Goal: Task Accomplishment & Management: Complete application form

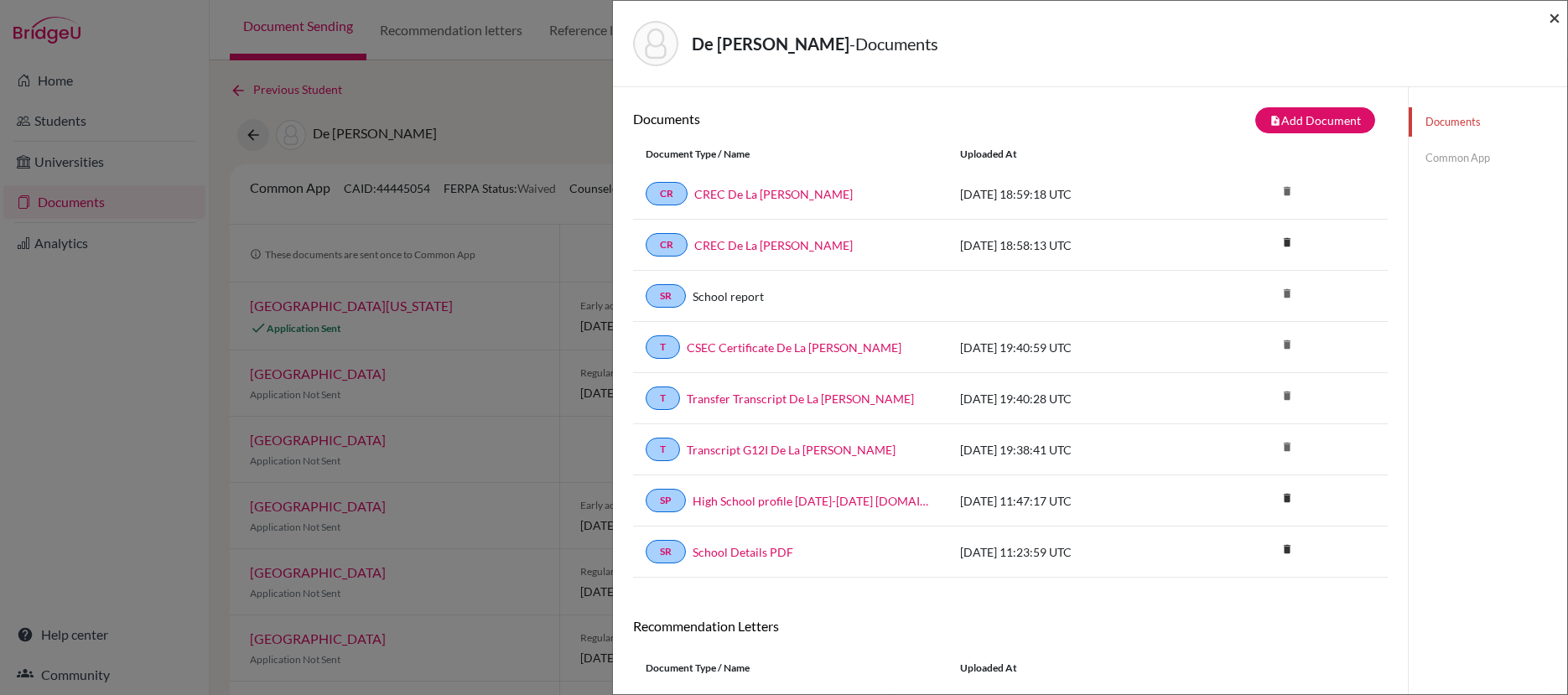
click at [1555, 18] on span "×" at bounding box center [1554, 17] width 12 height 24
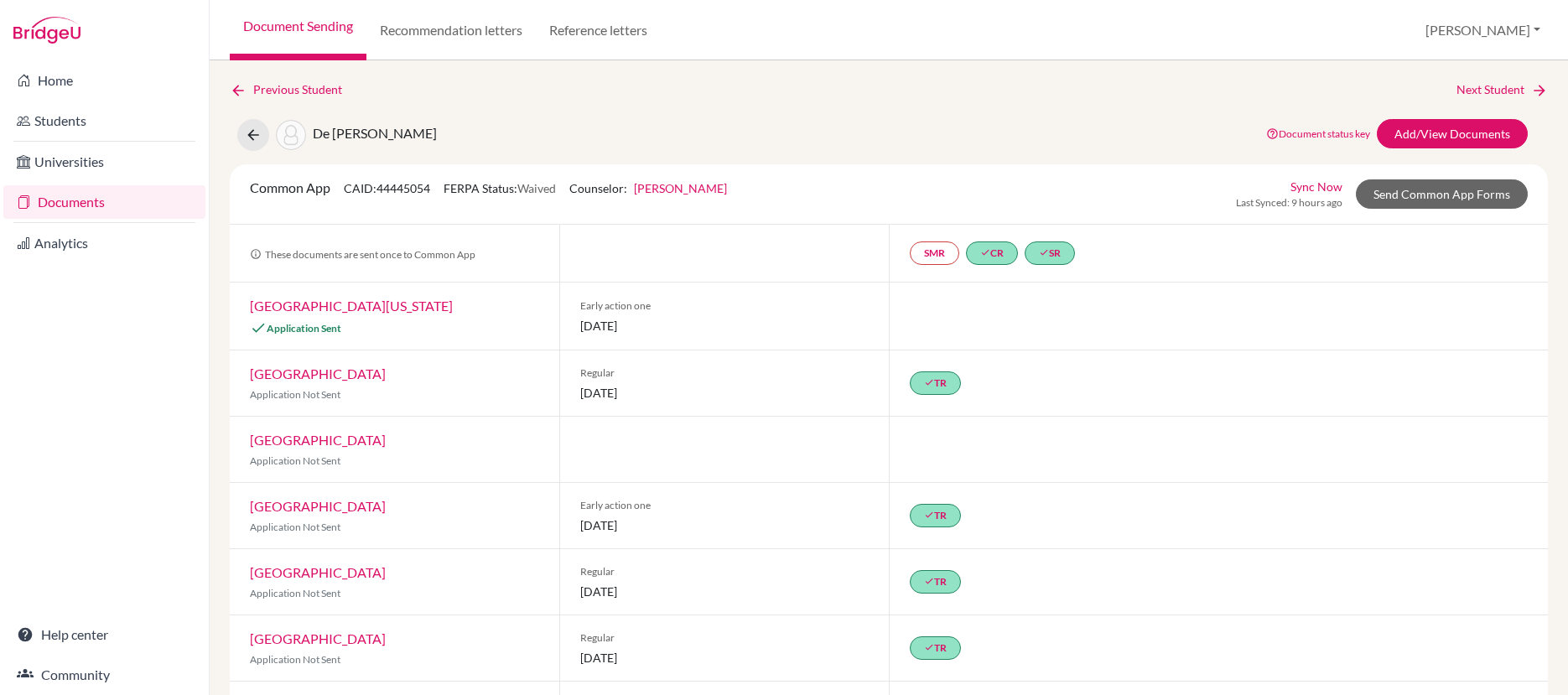
click at [1436, 464] on div at bounding box center [1218, 448] width 659 height 65
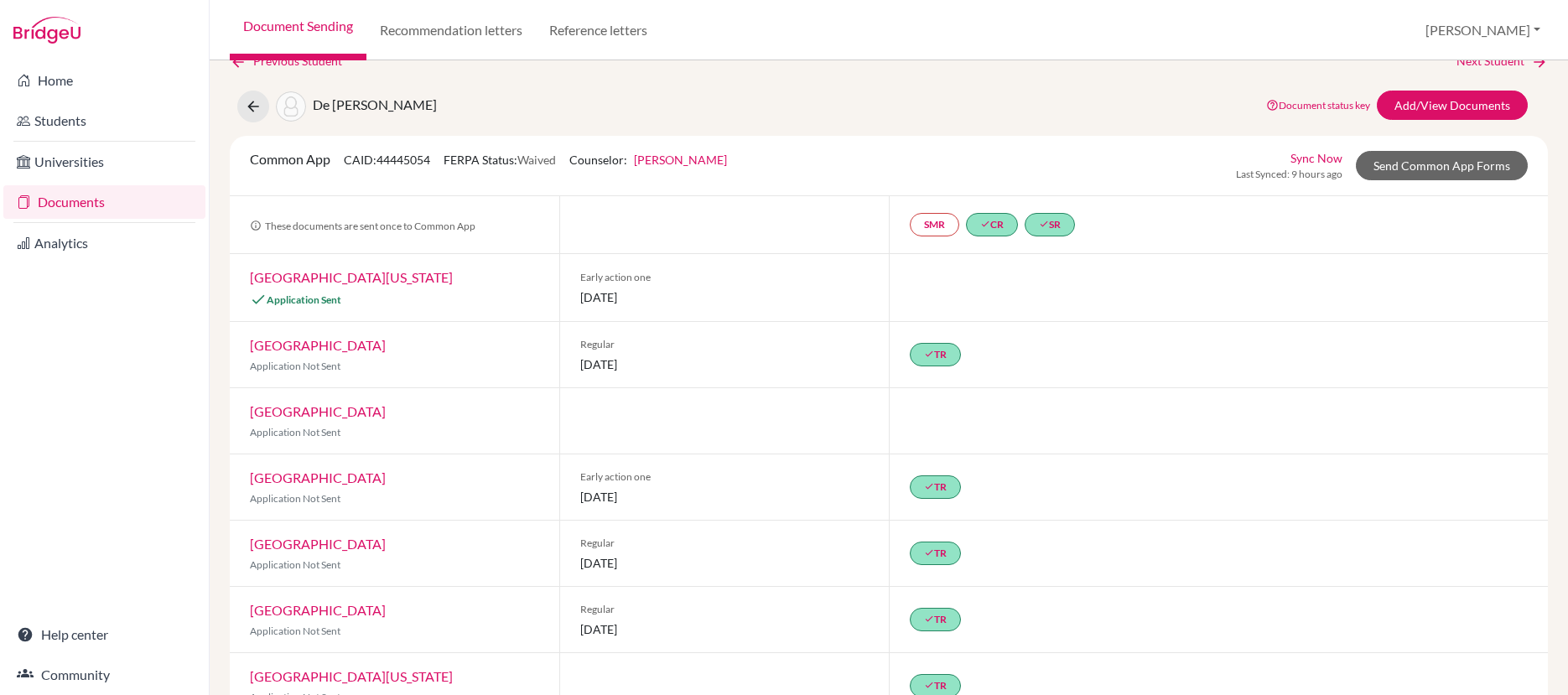
scroll to position [26, 0]
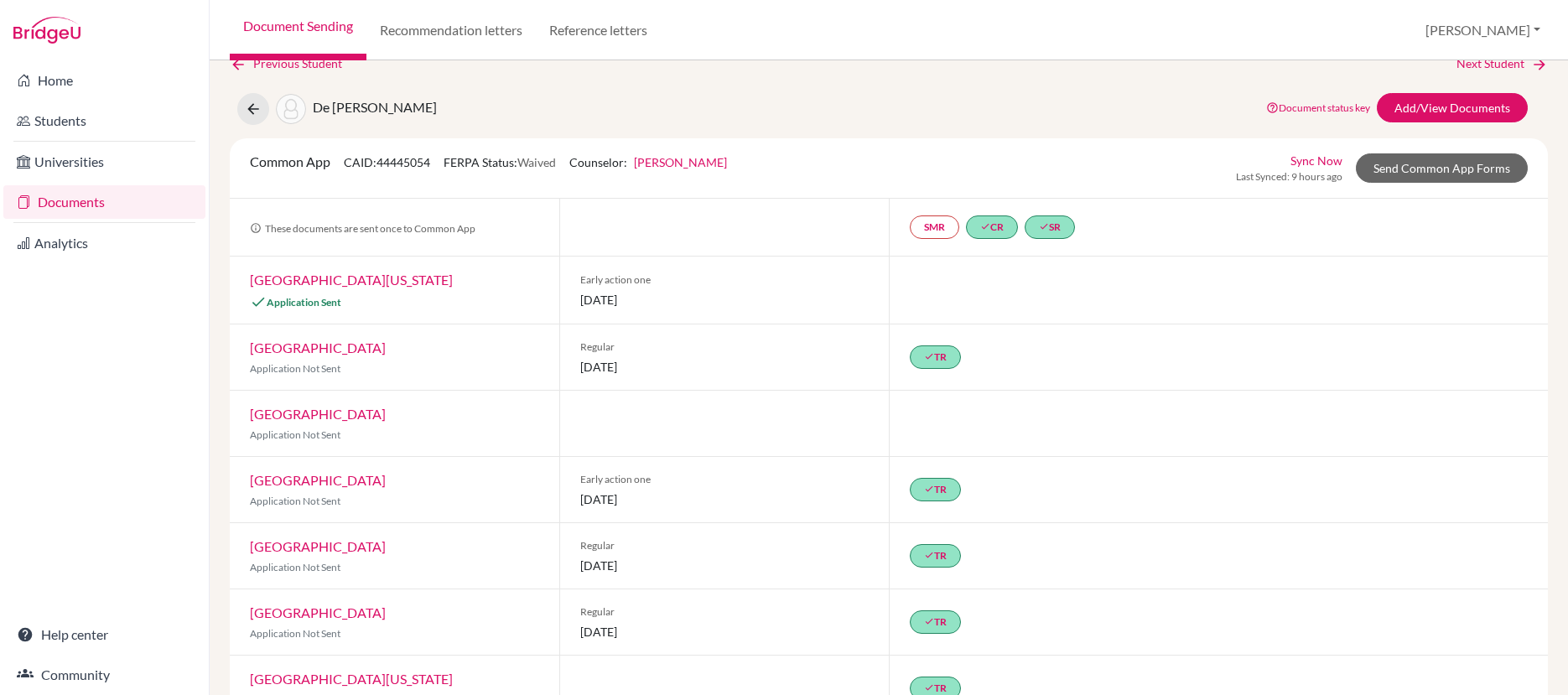
click at [79, 206] on link "Documents" at bounding box center [104, 202] width 202 height 34
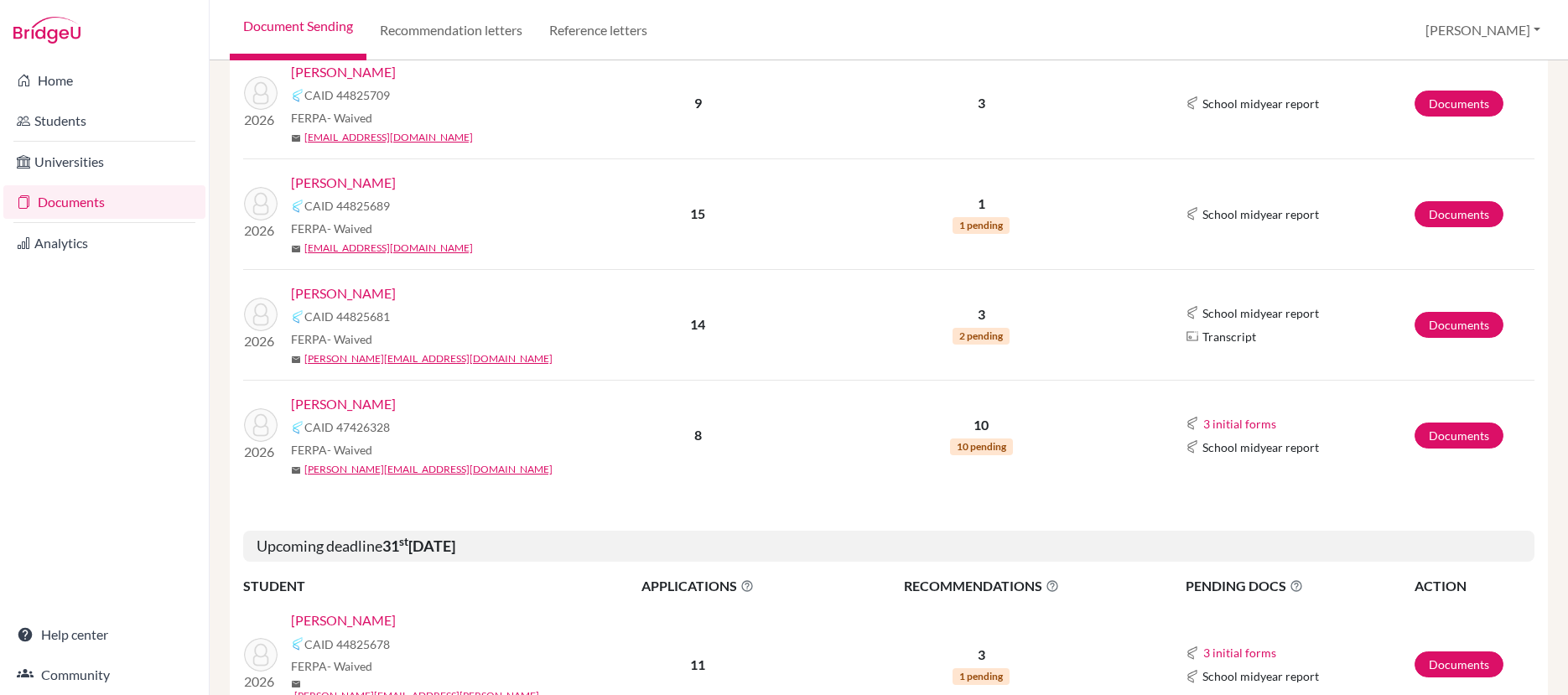
scroll to position [1156, 0]
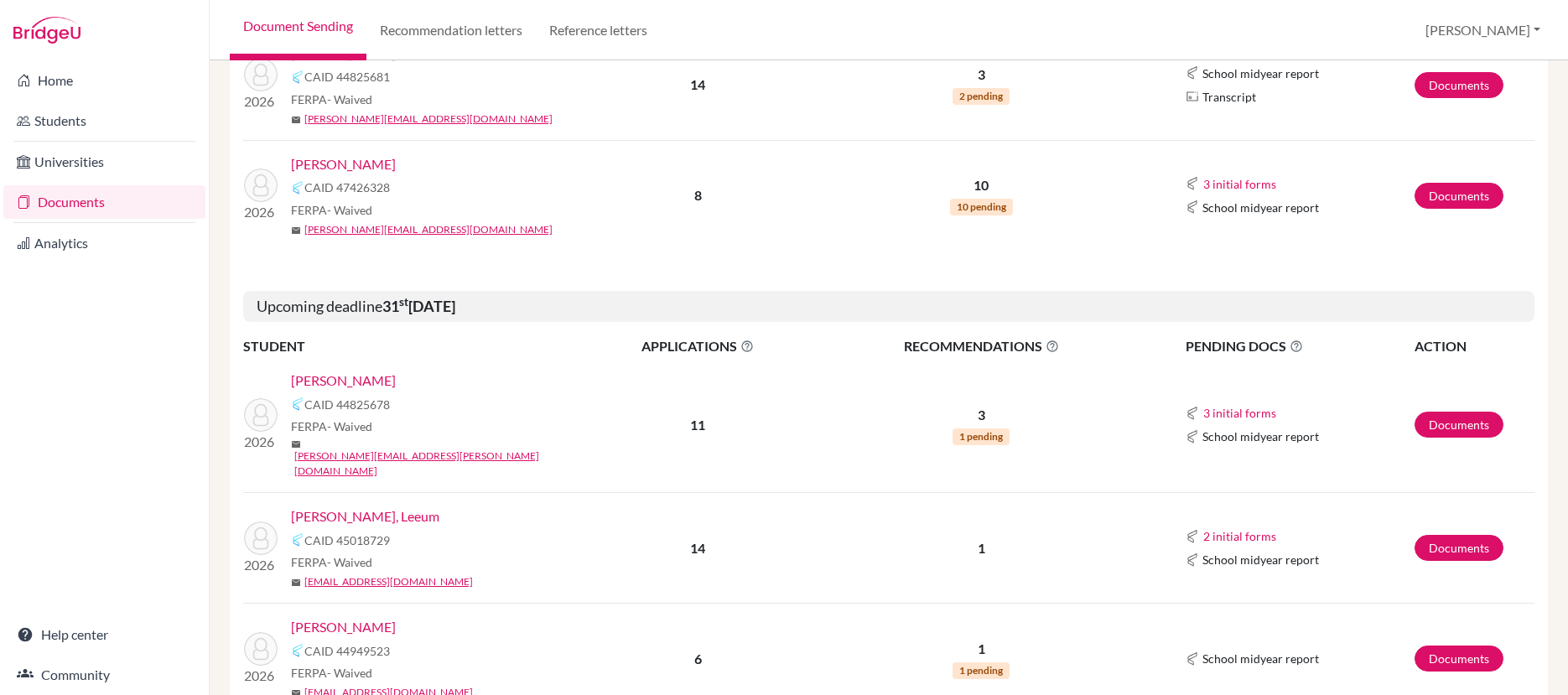
click at [384, 165] on link "Ragoonath, Gabriella" at bounding box center [344, 164] width 105 height 20
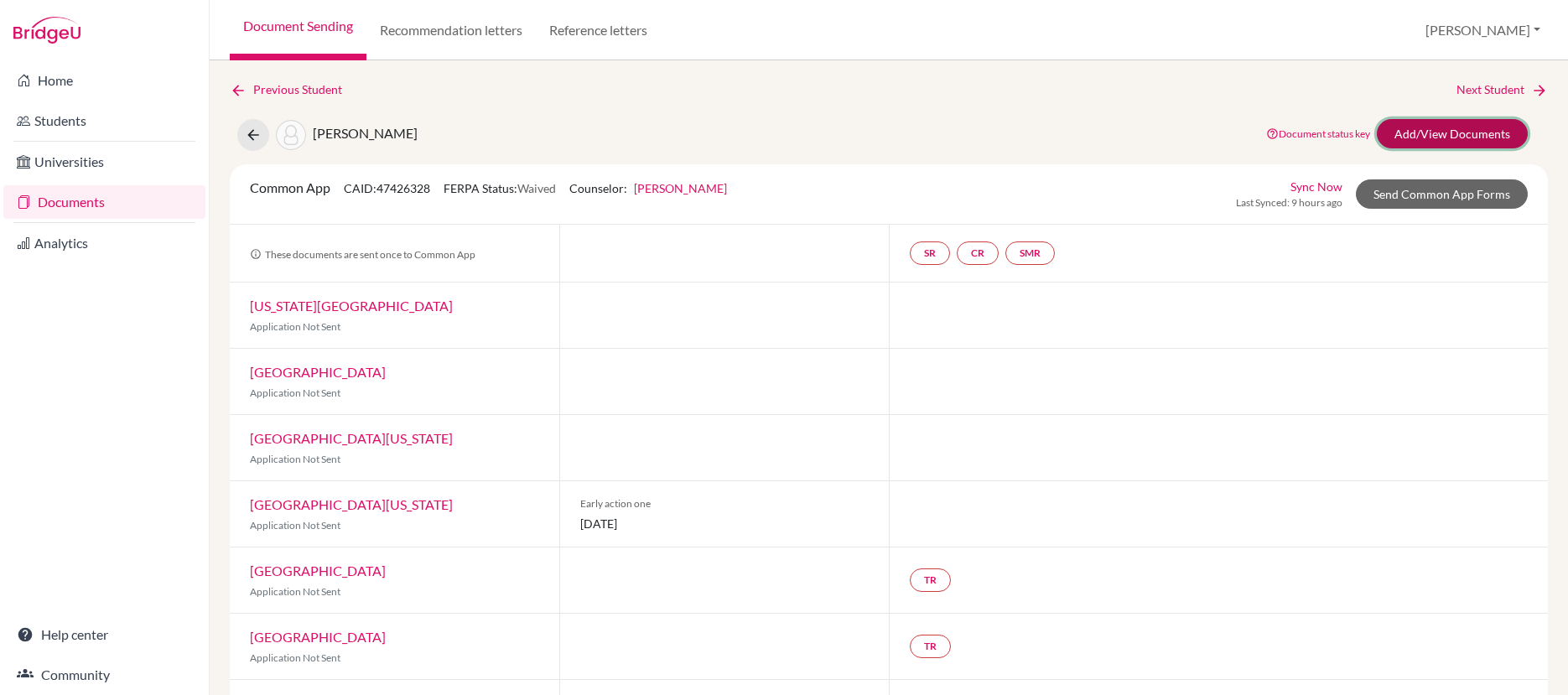
click at [1399, 131] on link "Add/View Documents" at bounding box center [1451, 134] width 150 height 29
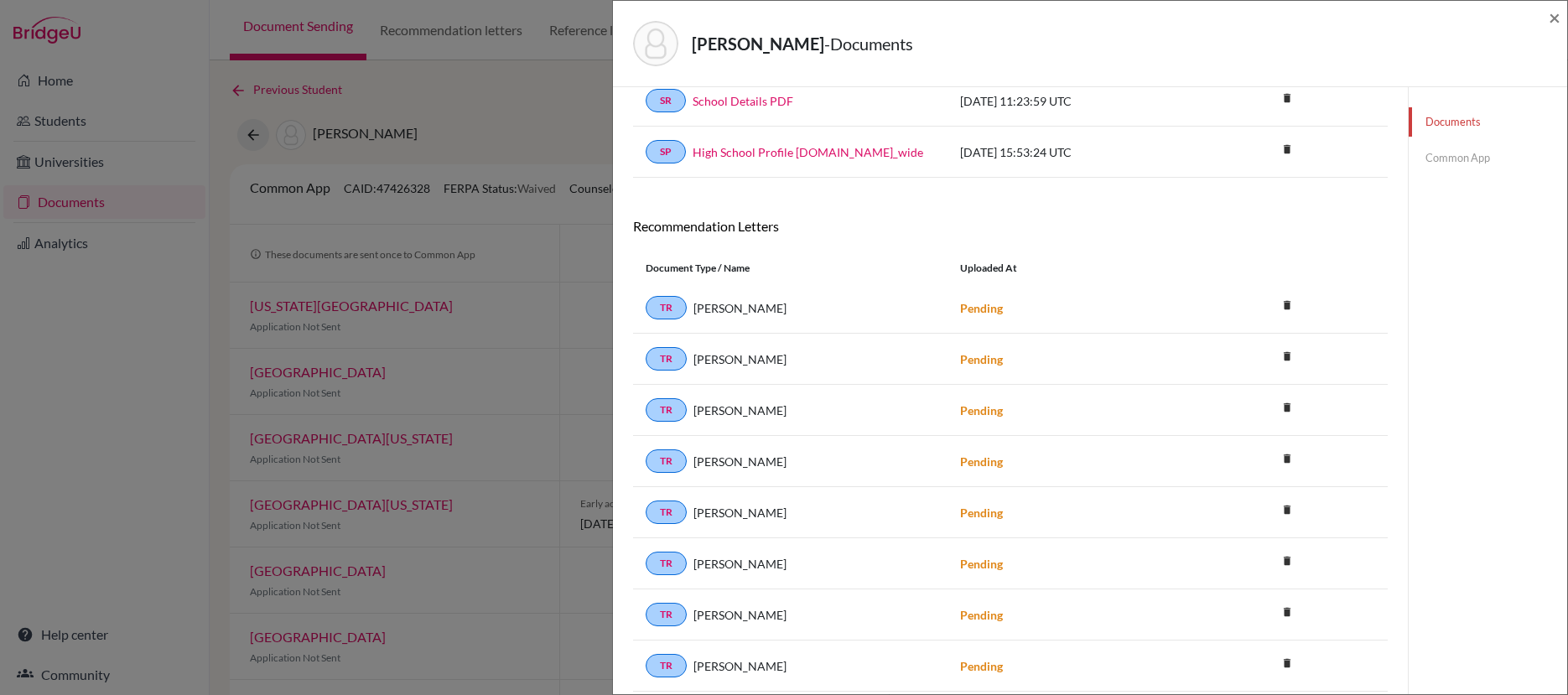
scroll to position [304, 0]
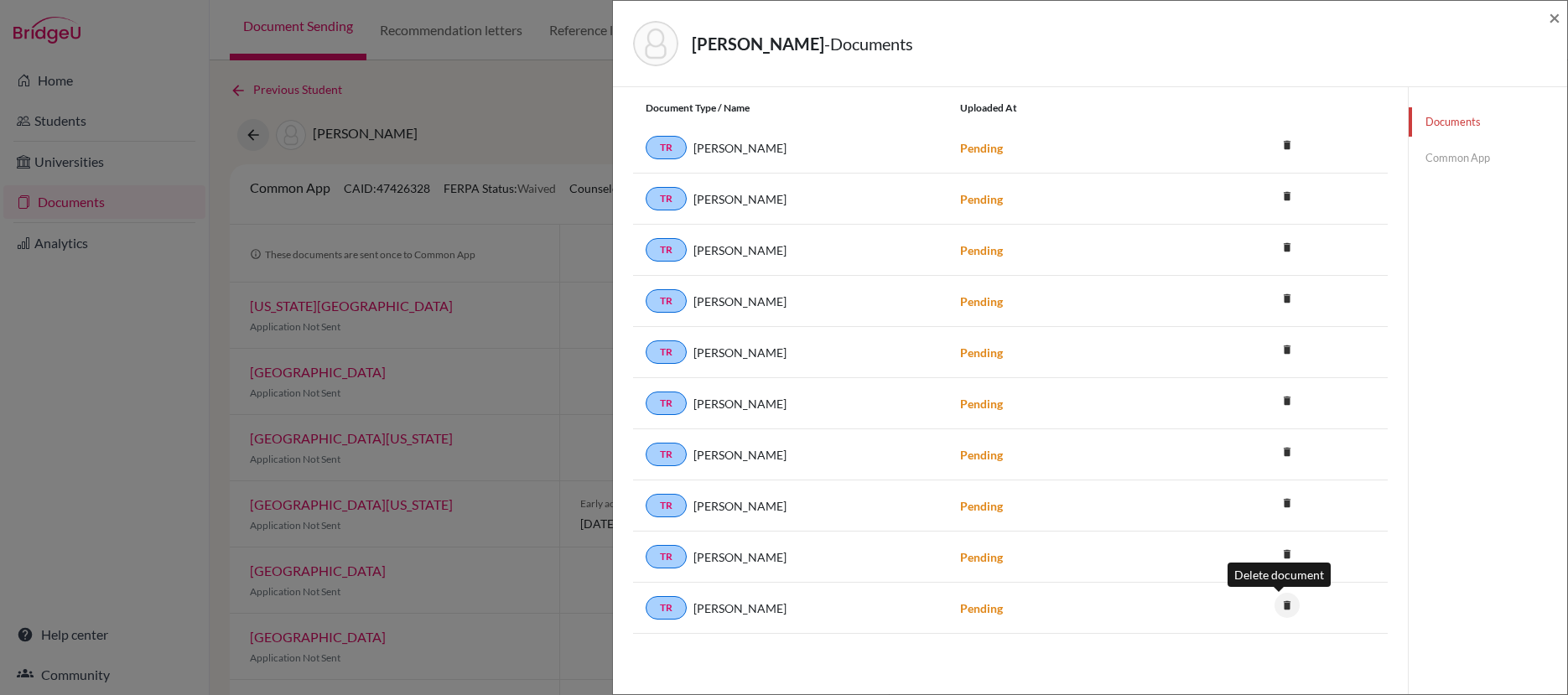
click at [1279, 605] on icon "delete" at bounding box center [1286, 605] width 25 height 25
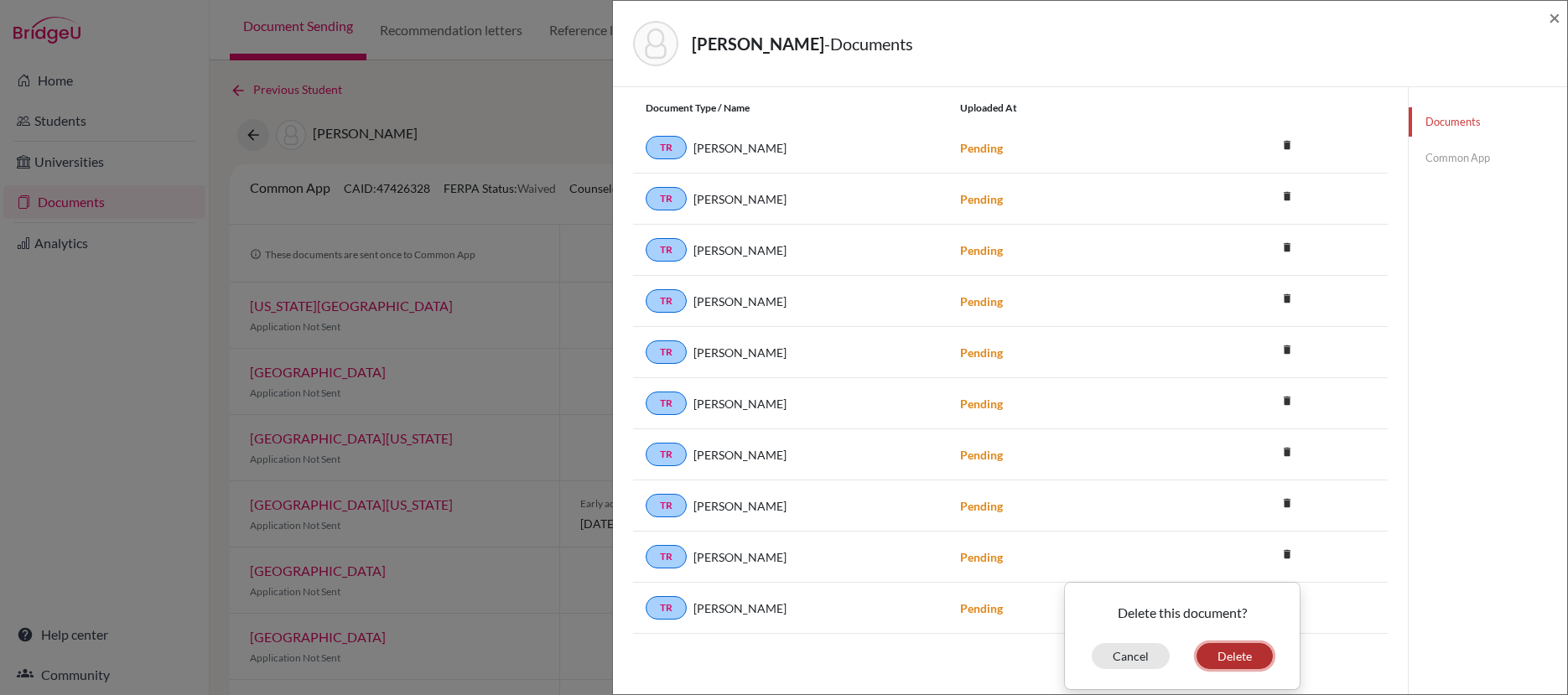
click at [1223, 655] on button "Delete" at bounding box center [1234, 655] width 77 height 26
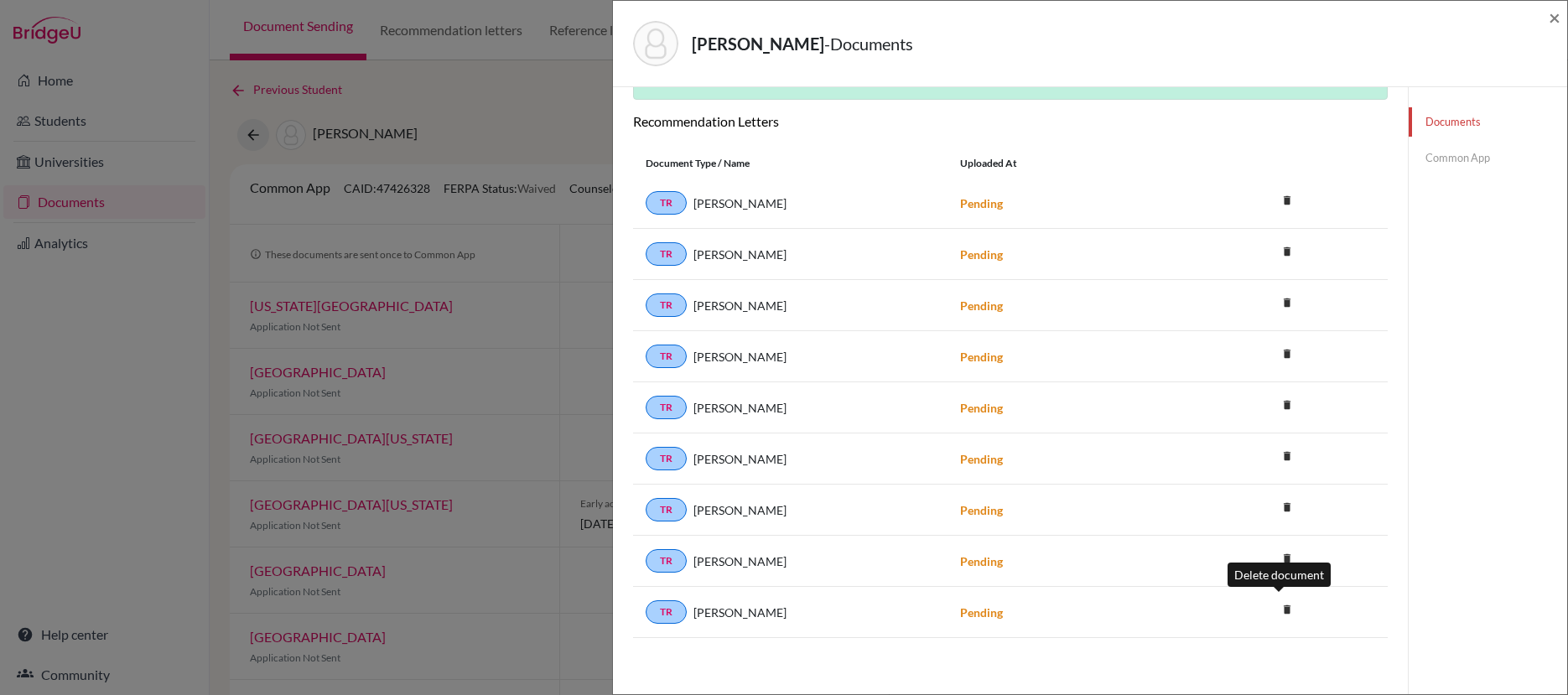
scroll to position [309, 0]
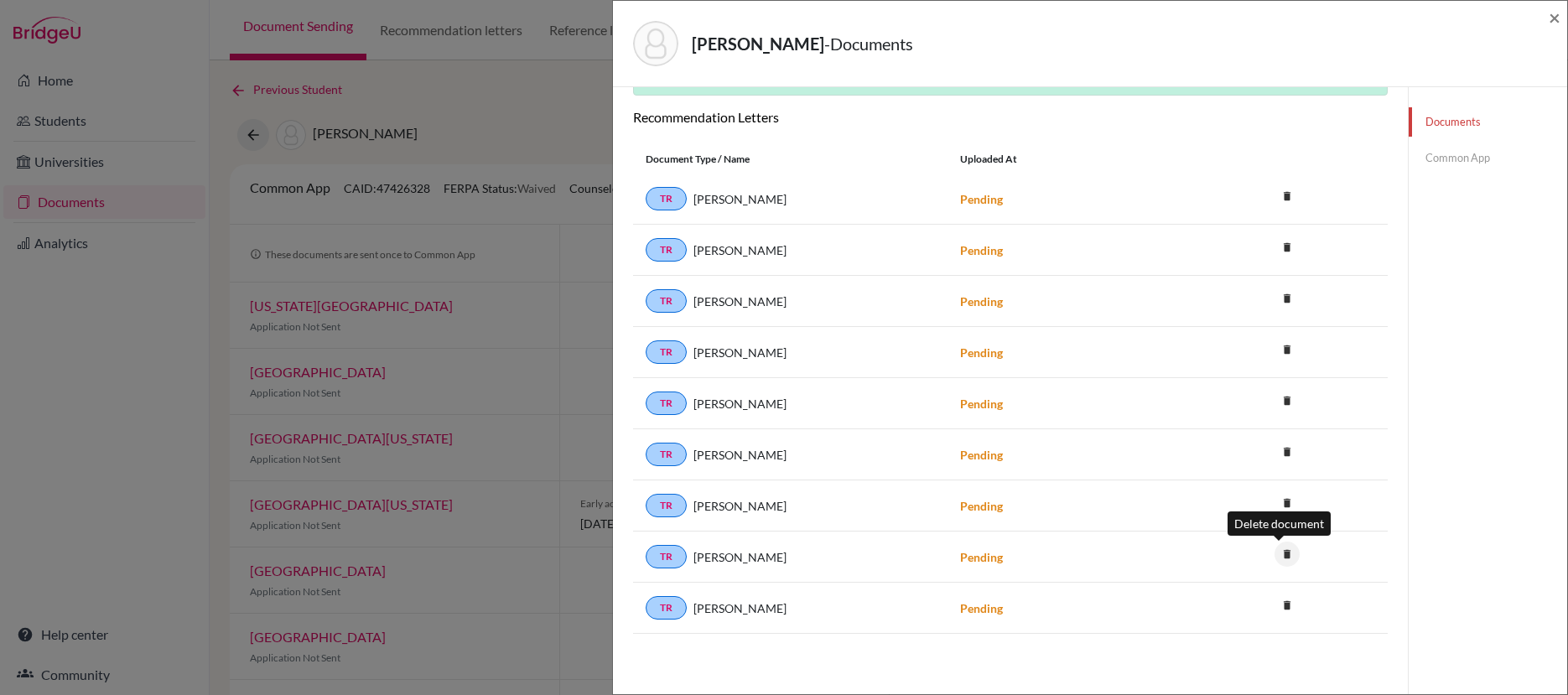
click at [1280, 554] on icon "delete" at bounding box center [1286, 554] width 25 height 25
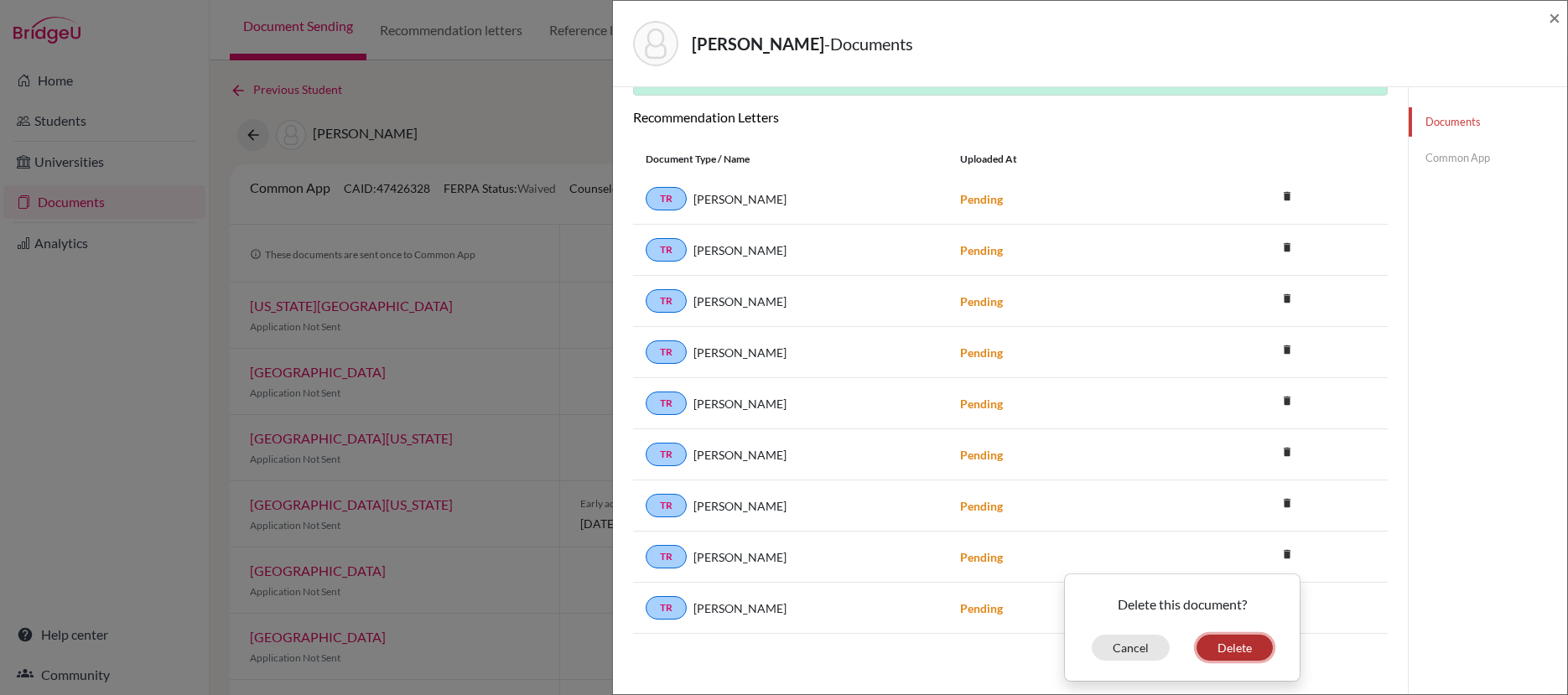
click at [1229, 642] on button "Delete" at bounding box center [1234, 647] width 77 height 26
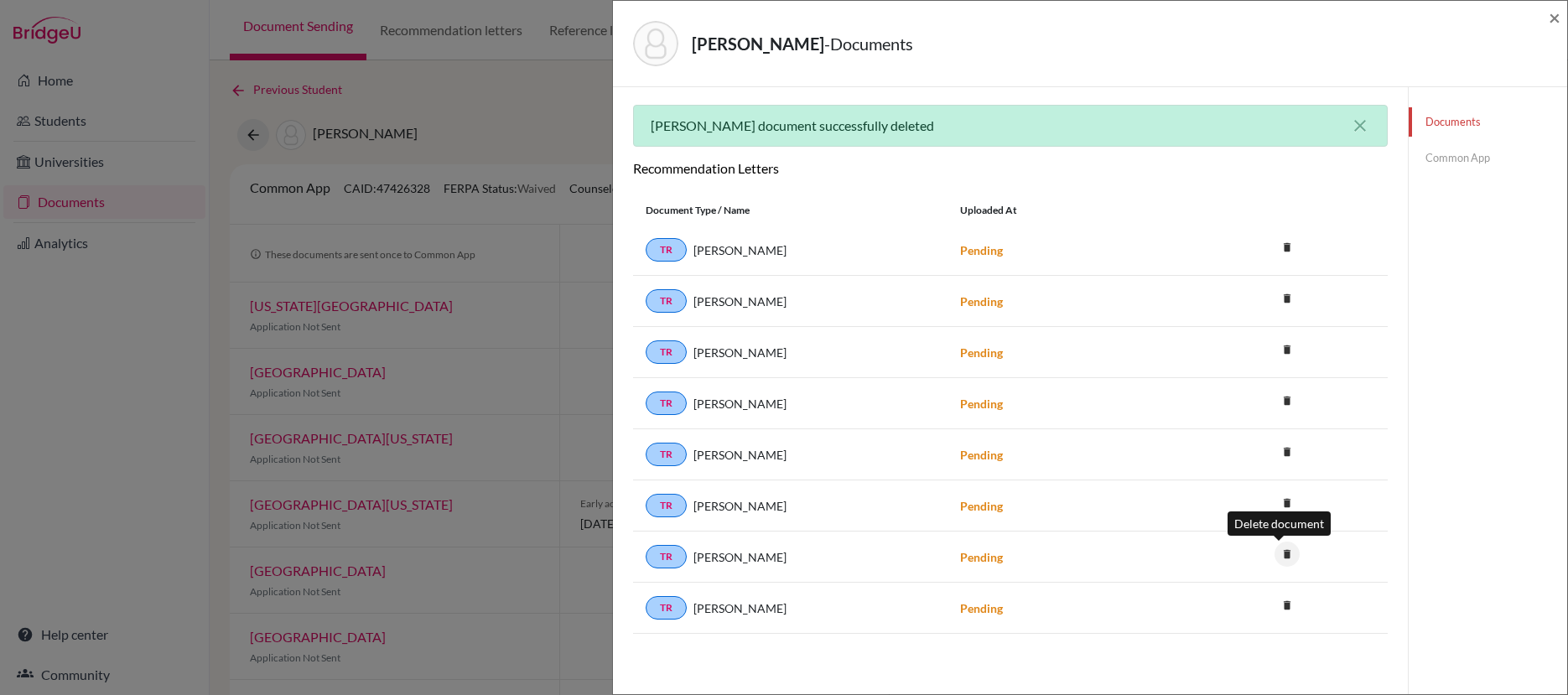
click at [1282, 556] on icon "delete" at bounding box center [1286, 554] width 25 height 25
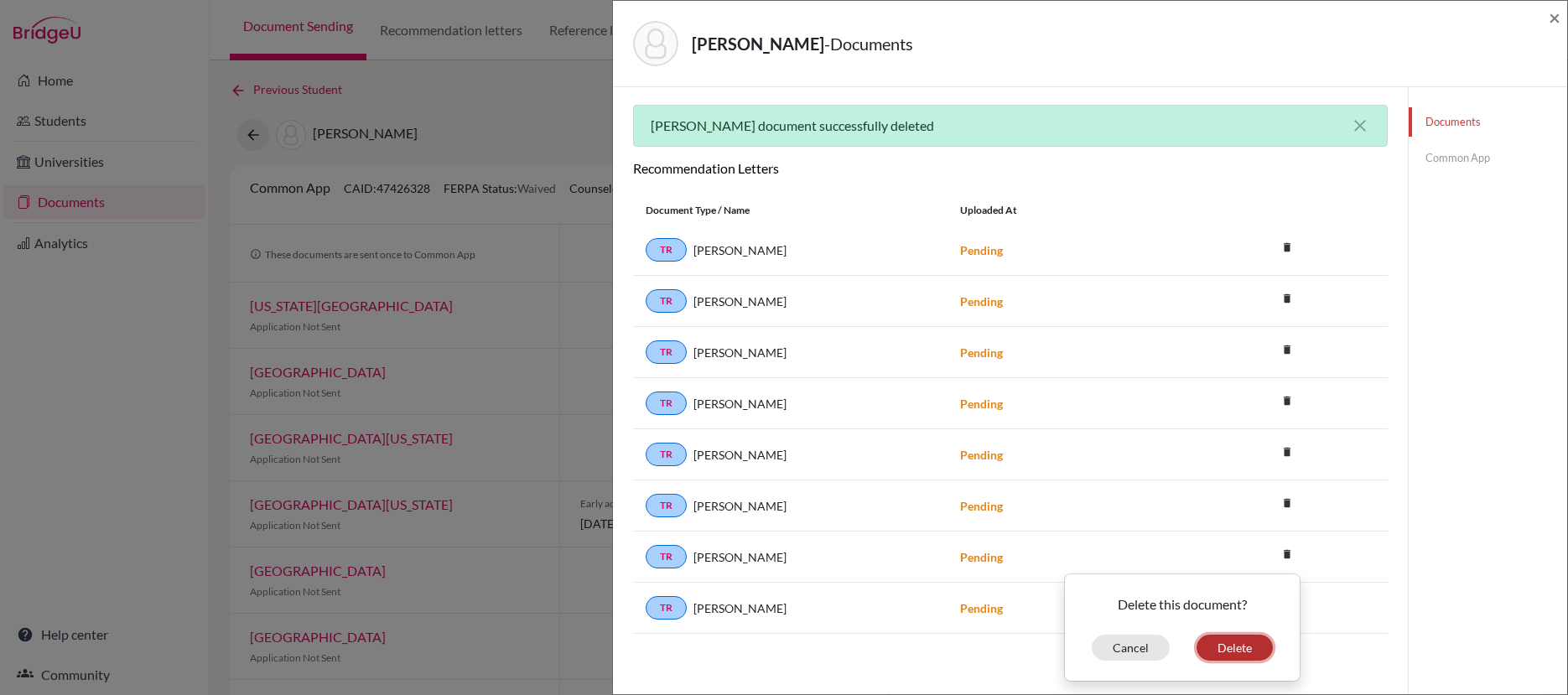
click at [1249, 646] on button "Delete" at bounding box center [1234, 647] width 77 height 26
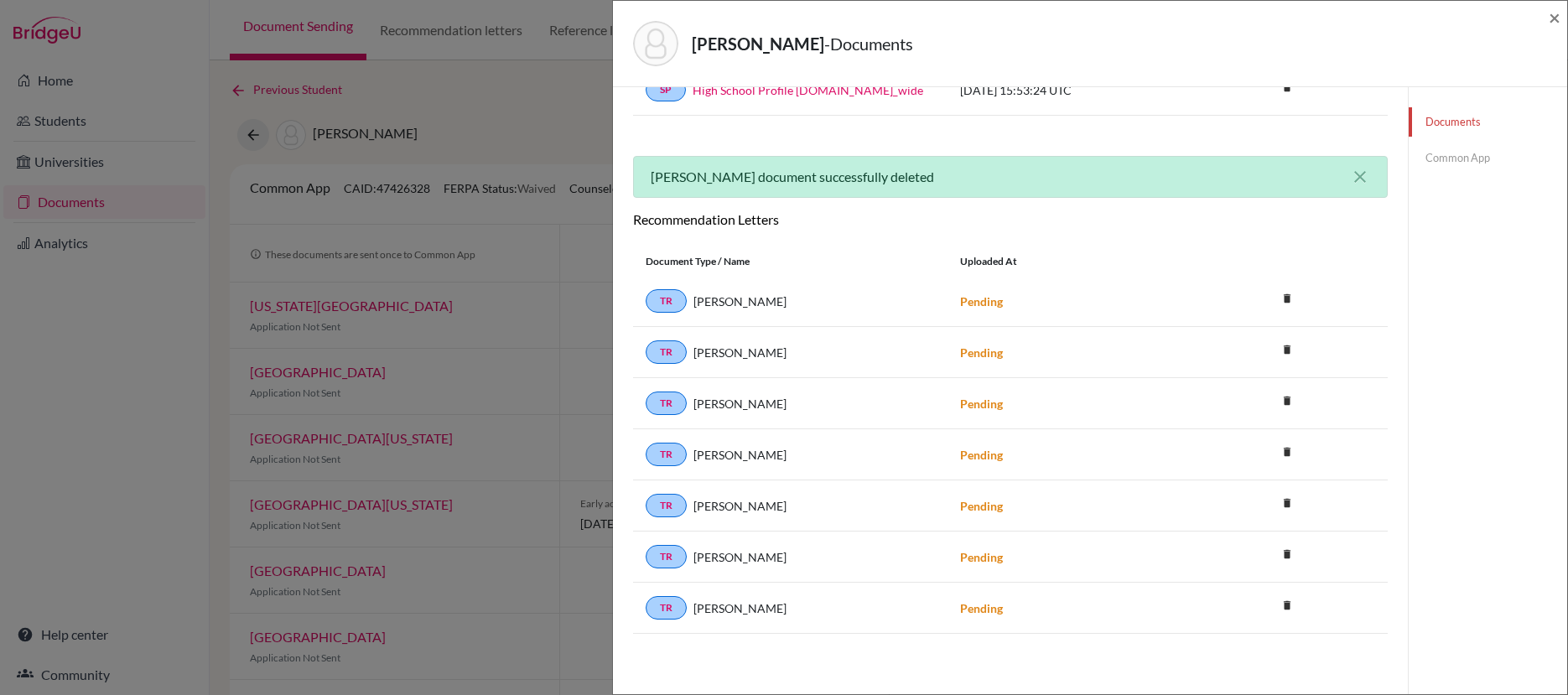
scroll to position [206, 0]
click at [1280, 504] on icon "delete" at bounding box center [1286, 503] width 25 height 25
click at [1237, 595] on button "Delete" at bounding box center [1234, 596] width 77 height 26
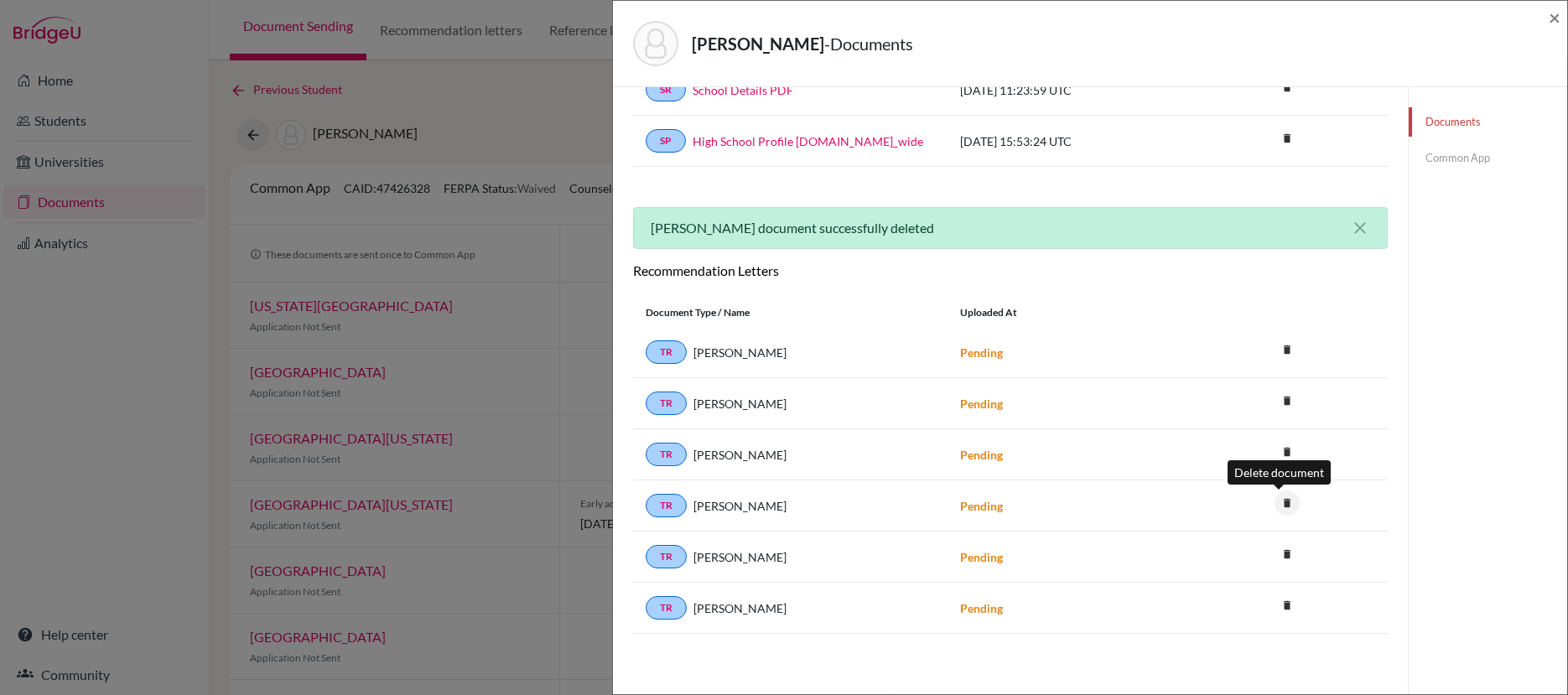
click at [1281, 500] on icon "delete" at bounding box center [1286, 503] width 25 height 25
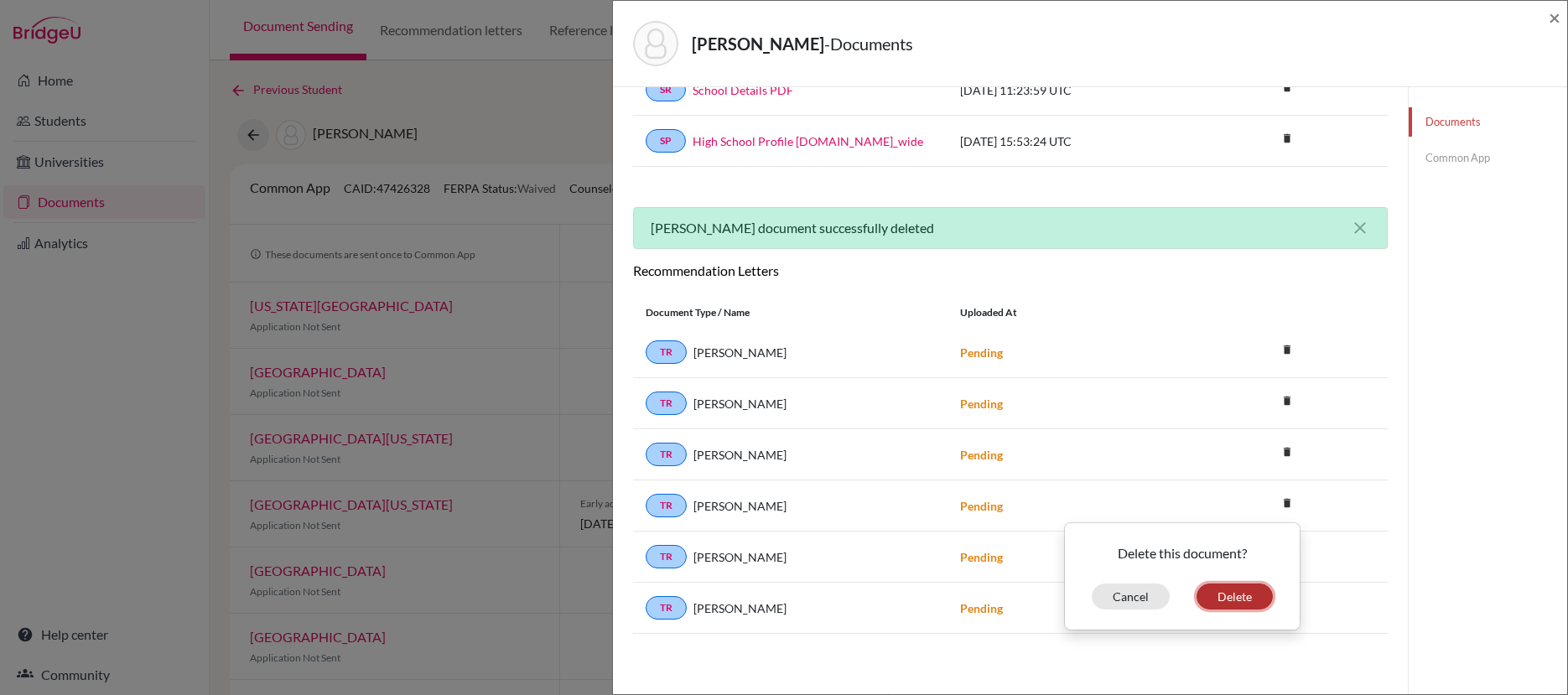
click at [1249, 592] on button "Delete" at bounding box center [1234, 596] width 77 height 26
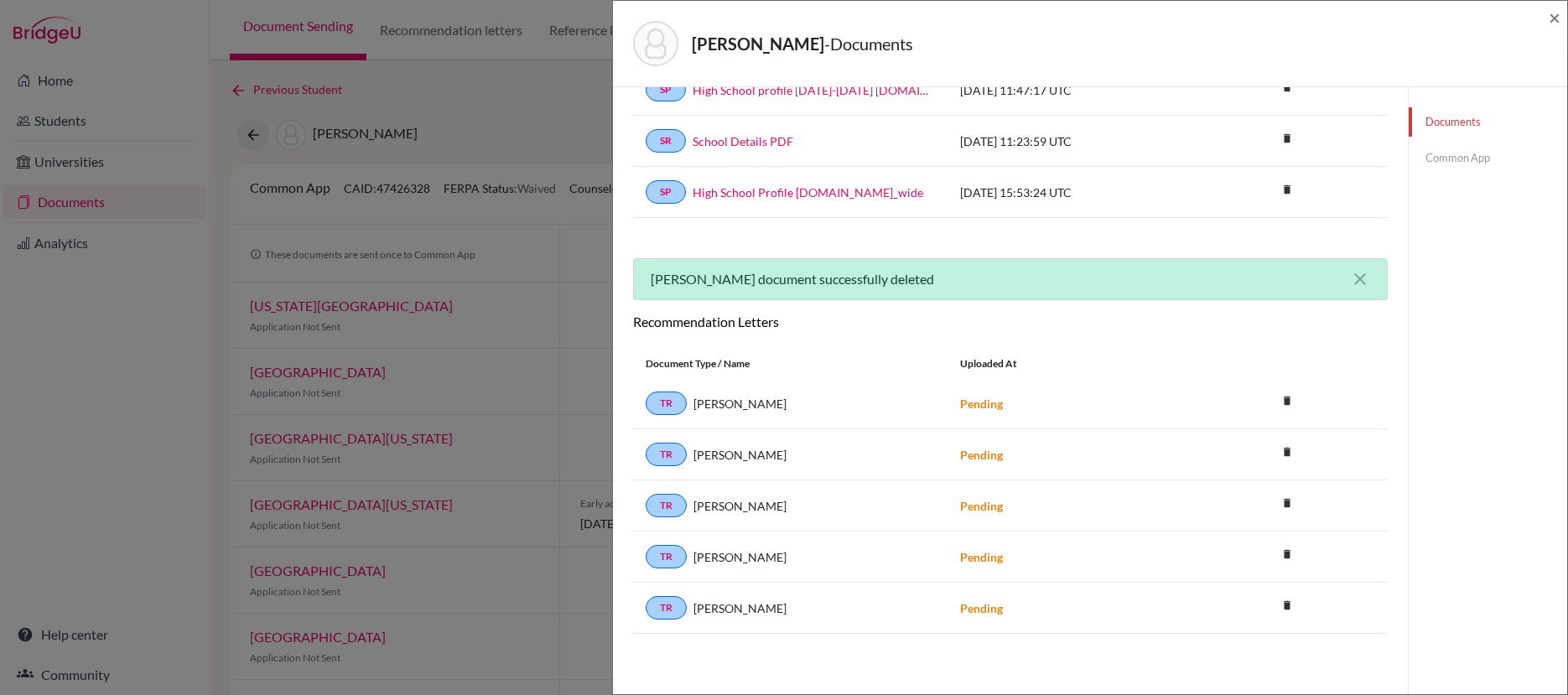
scroll to position [104, 0]
click at [1280, 609] on icon "delete" at bounding box center [1286, 605] width 25 height 25
click at [1236, 655] on button "Delete" at bounding box center [1234, 655] width 77 height 26
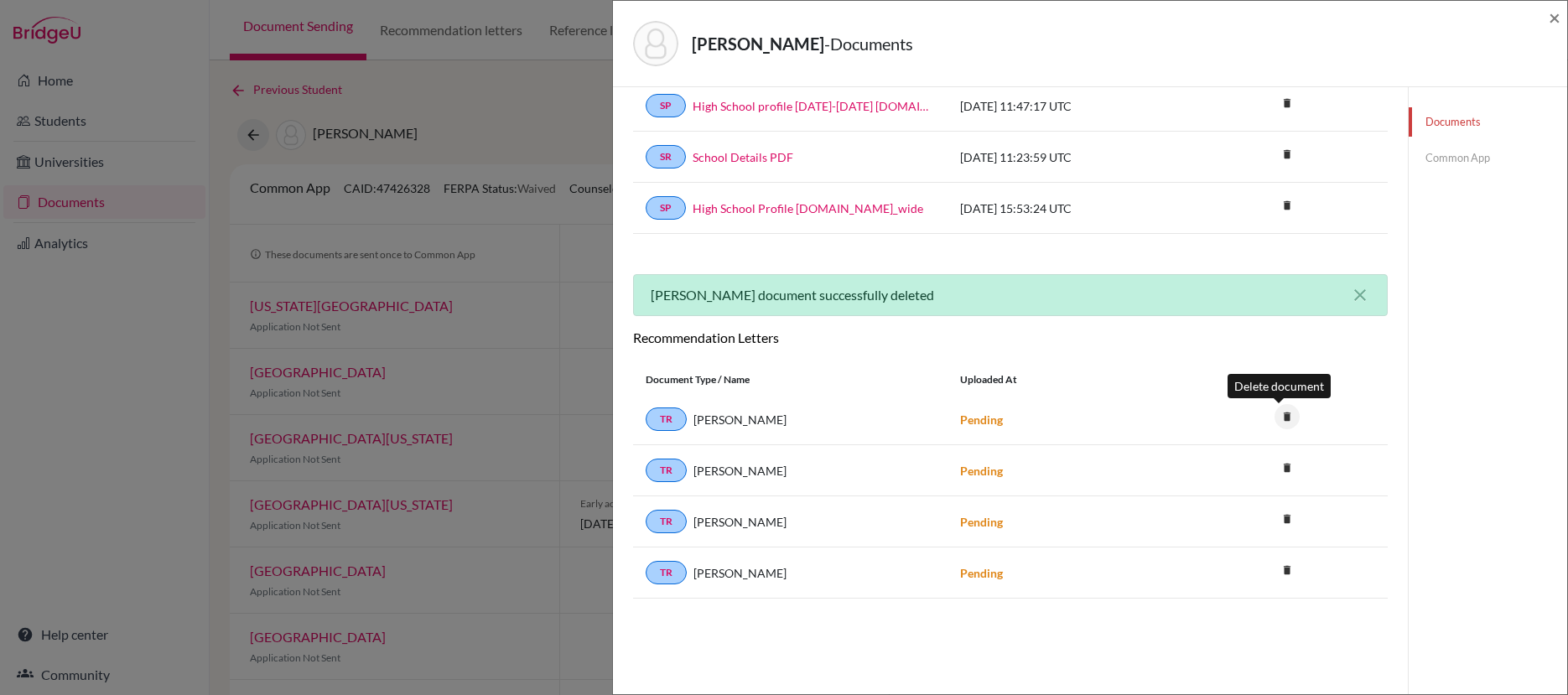
click at [1277, 420] on icon "delete" at bounding box center [1286, 416] width 25 height 25
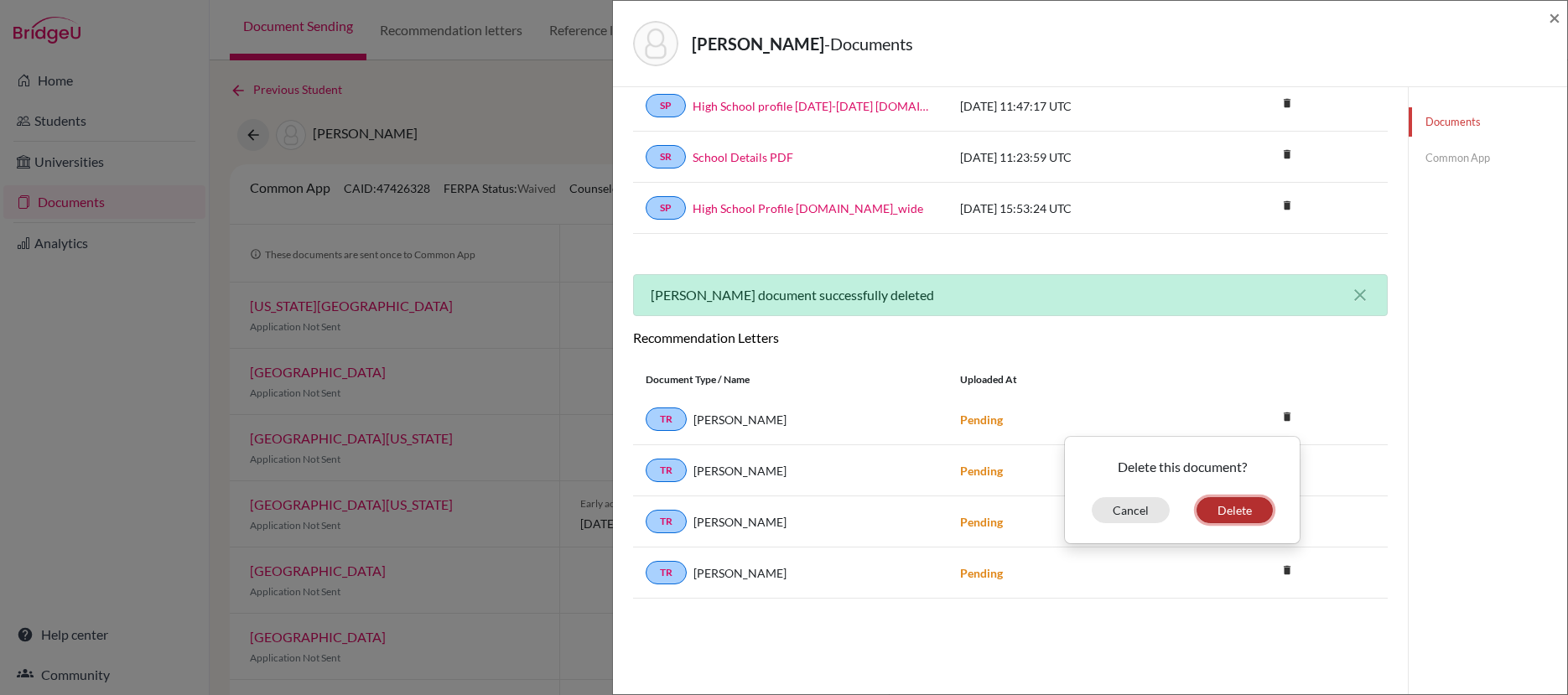
click at [1241, 506] on button "Delete" at bounding box center [1234, 510] width 77 height 26
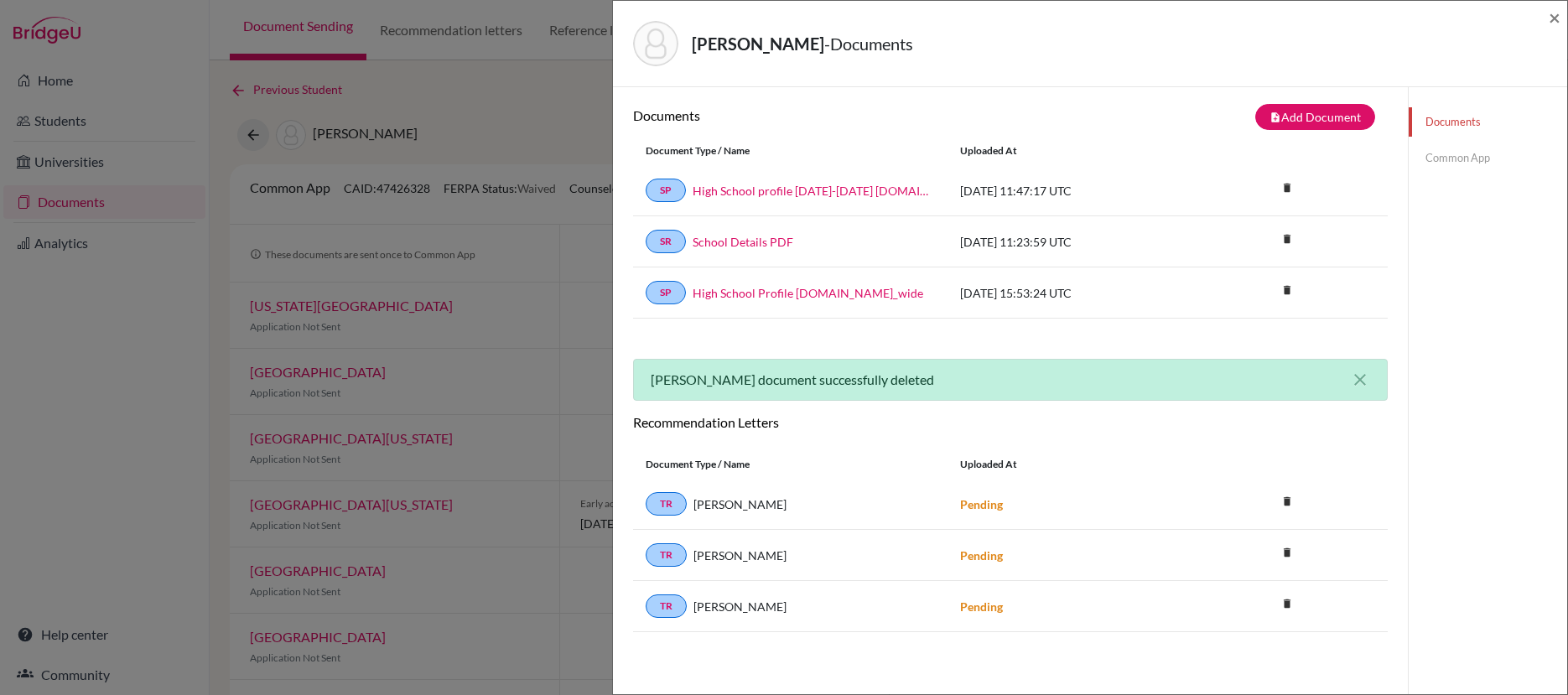
scroll to position [0, 0]
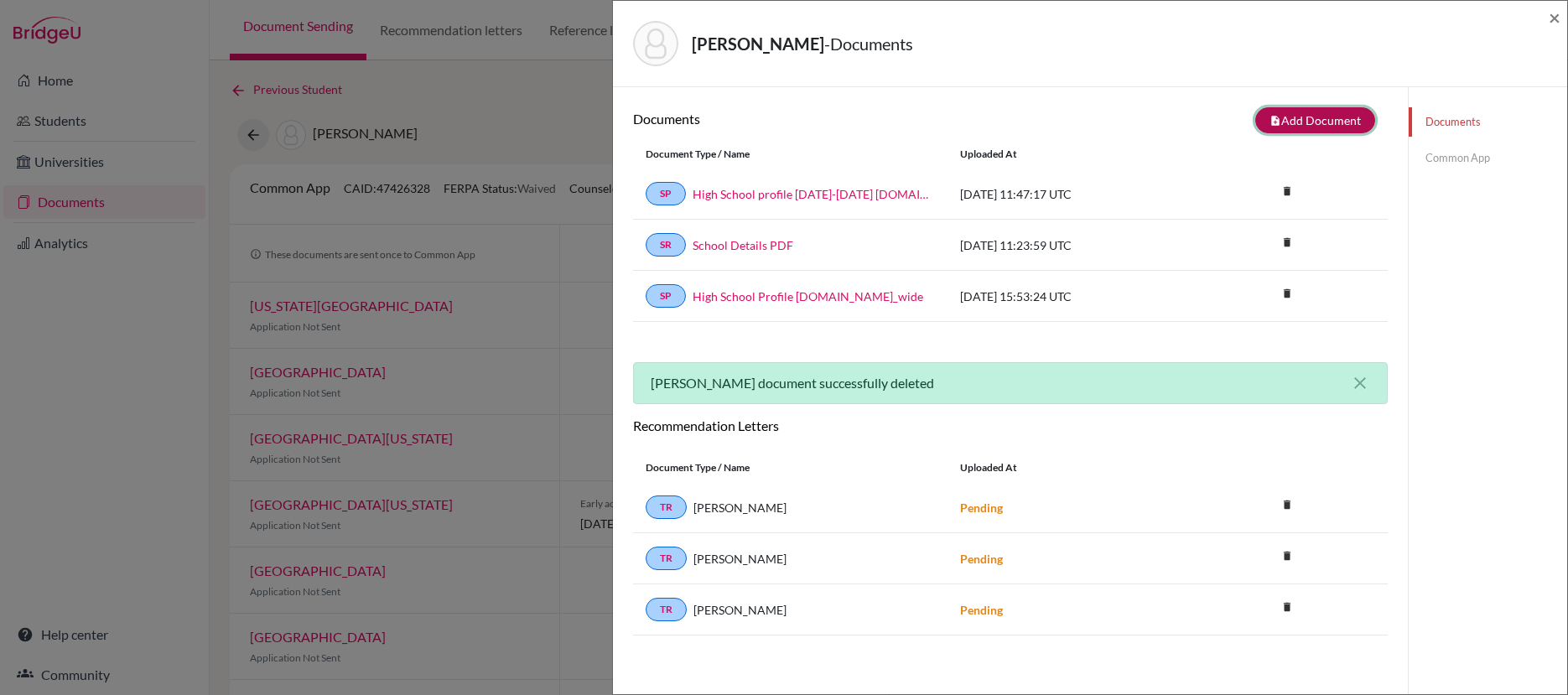
click at [1297, 117] on button "note_add Add Document" at bounding box center [1315, 120] width 119 height 26
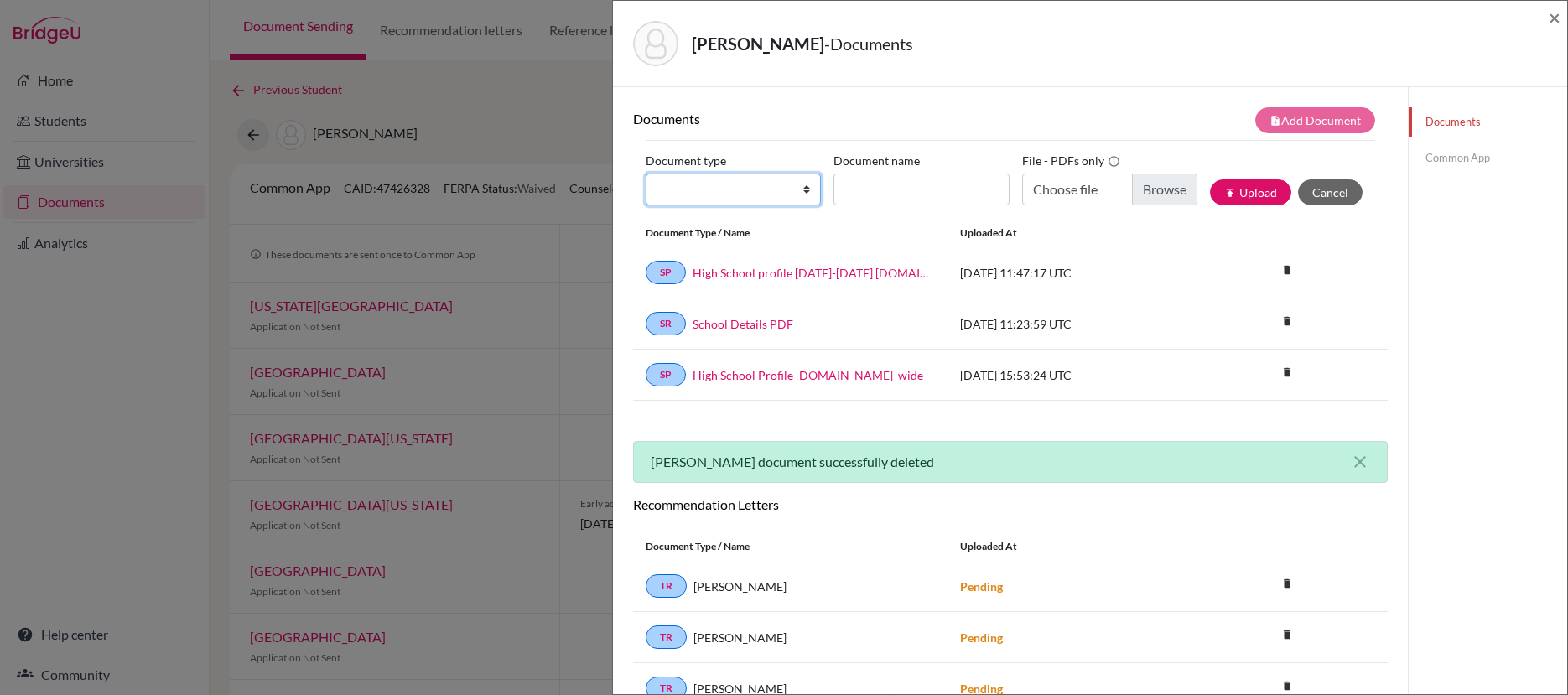
click at [805, 193] on select "Change explanation for Common App reports Counselor recommendation Internationa…" at bounding box center [733, 189] width 175 height 32
select select "4"
click at [646, 174] on select "Change explanation for Common App reports Counselor recommendation Internationa…" at bounding box center [733, 189] width 175 height 32
click at [923, 194] on input "Document name" at bounding box center [920, 189] width 175 height 32
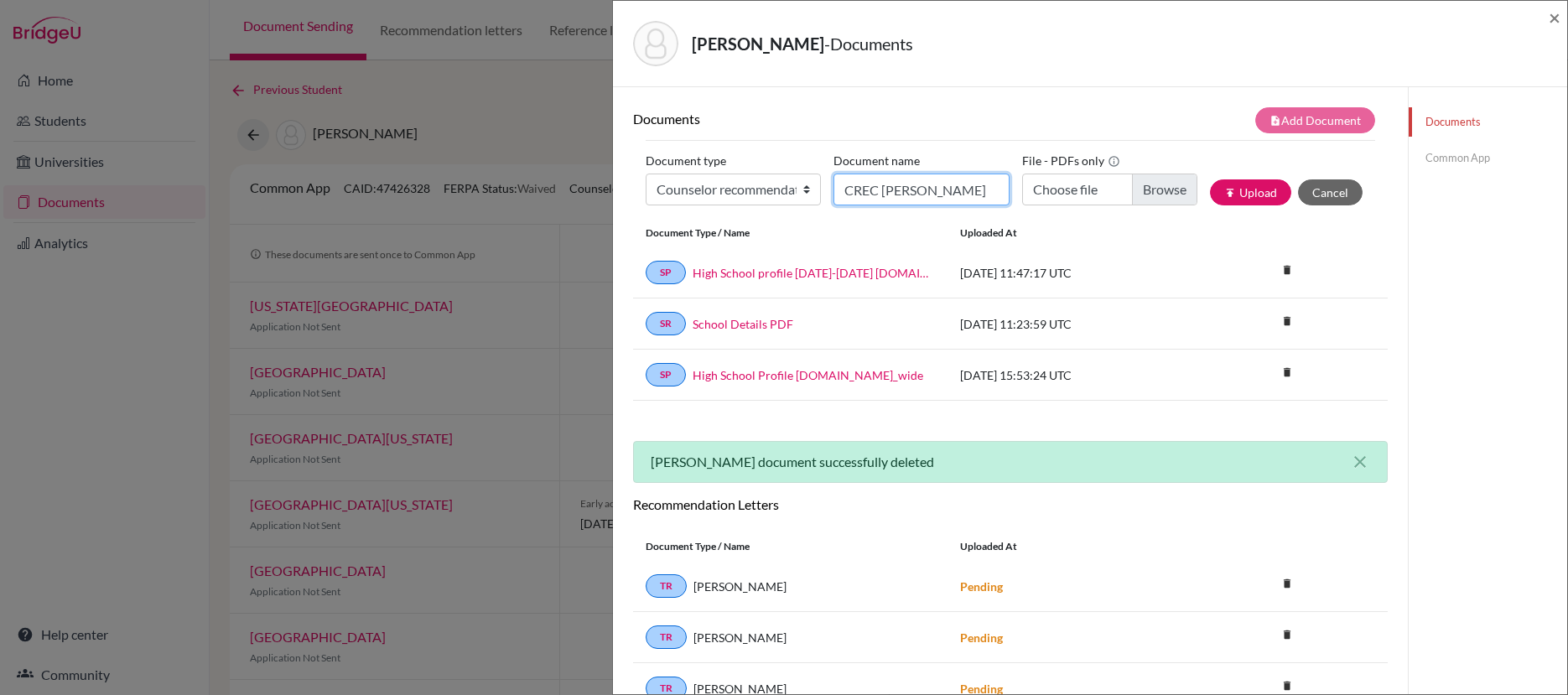
scroll to position [0, 7]
type input "CREC Ragoonath Gabriella"
click at [1139, 190] on input "Choose file" at bounding box center [1110, 189] width 175 height 32
type input "C:\fakepath\CREC Ragoonath Gabriella.pdf"
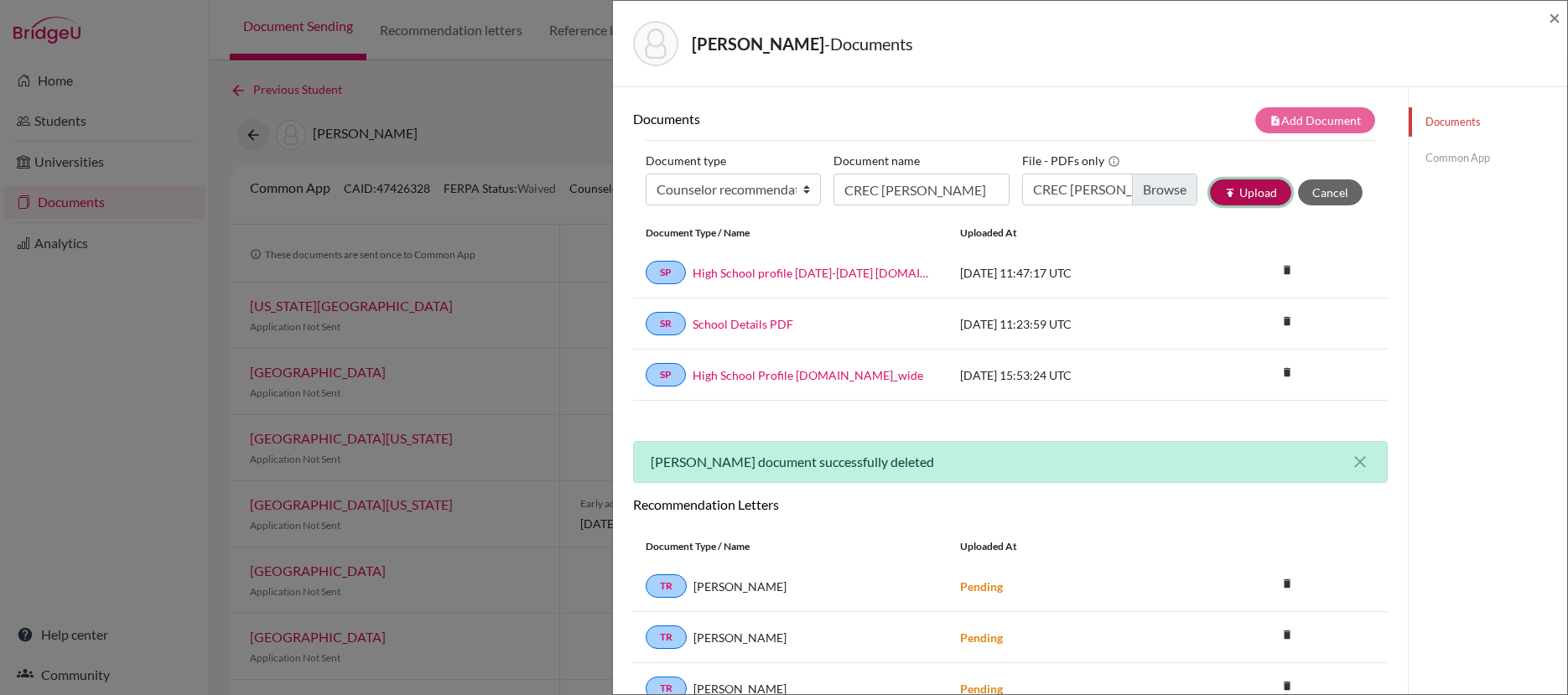
click at [1247, 188] on button "publish Upload" at bounding box center [1251, 192] width 82 height 26
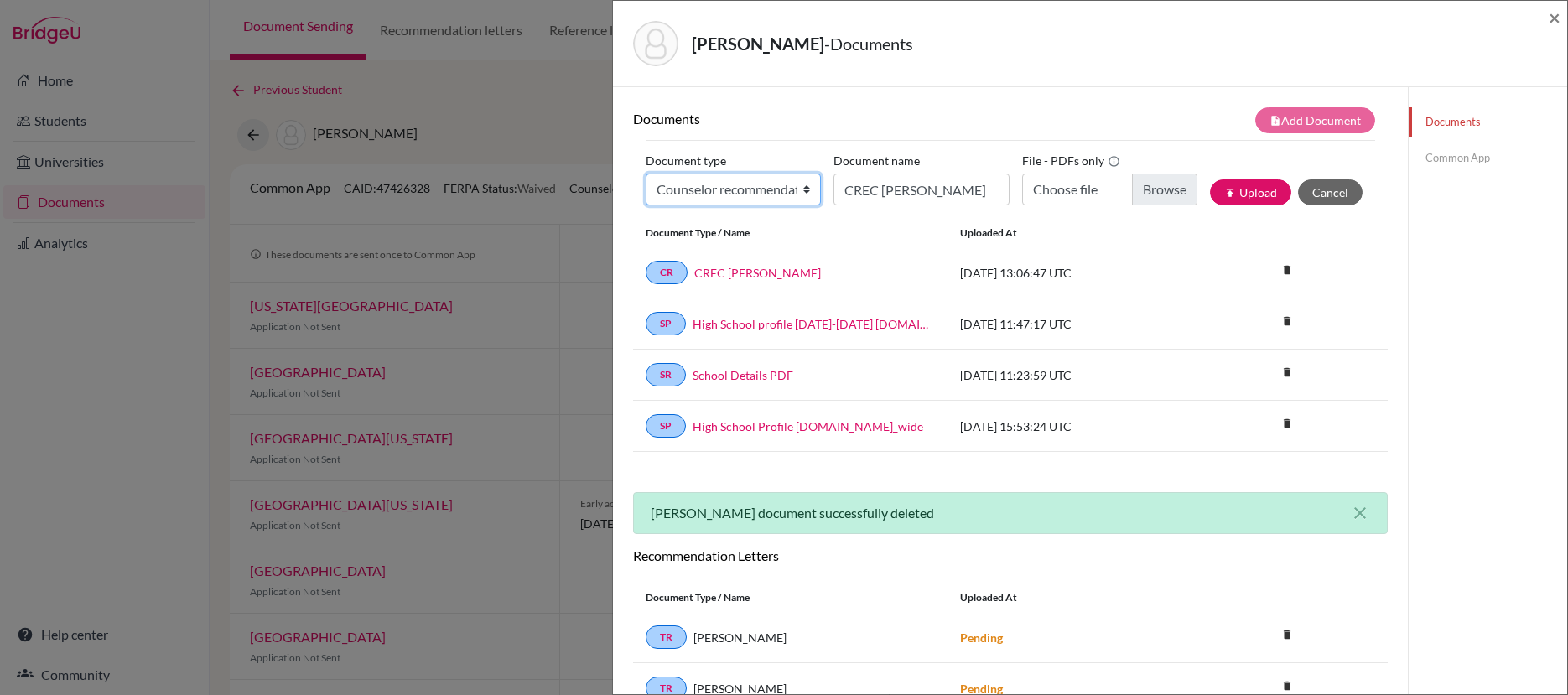
click at [797, 192] on select "Change explanation for Common App reports Counselor recommendation Internationa…" at bounding box center [733, 189] width 175 height 32
select select "2"
click at [646, 174] on select "Change explanation for Common App reports Counselor recommendation Internationa…" at bounding box center [733, 189] width 175 height 32
click at [877, 196] on input "CREC Ragoonath Gabriella" at bounding box center [920, 189] width 175 height 32
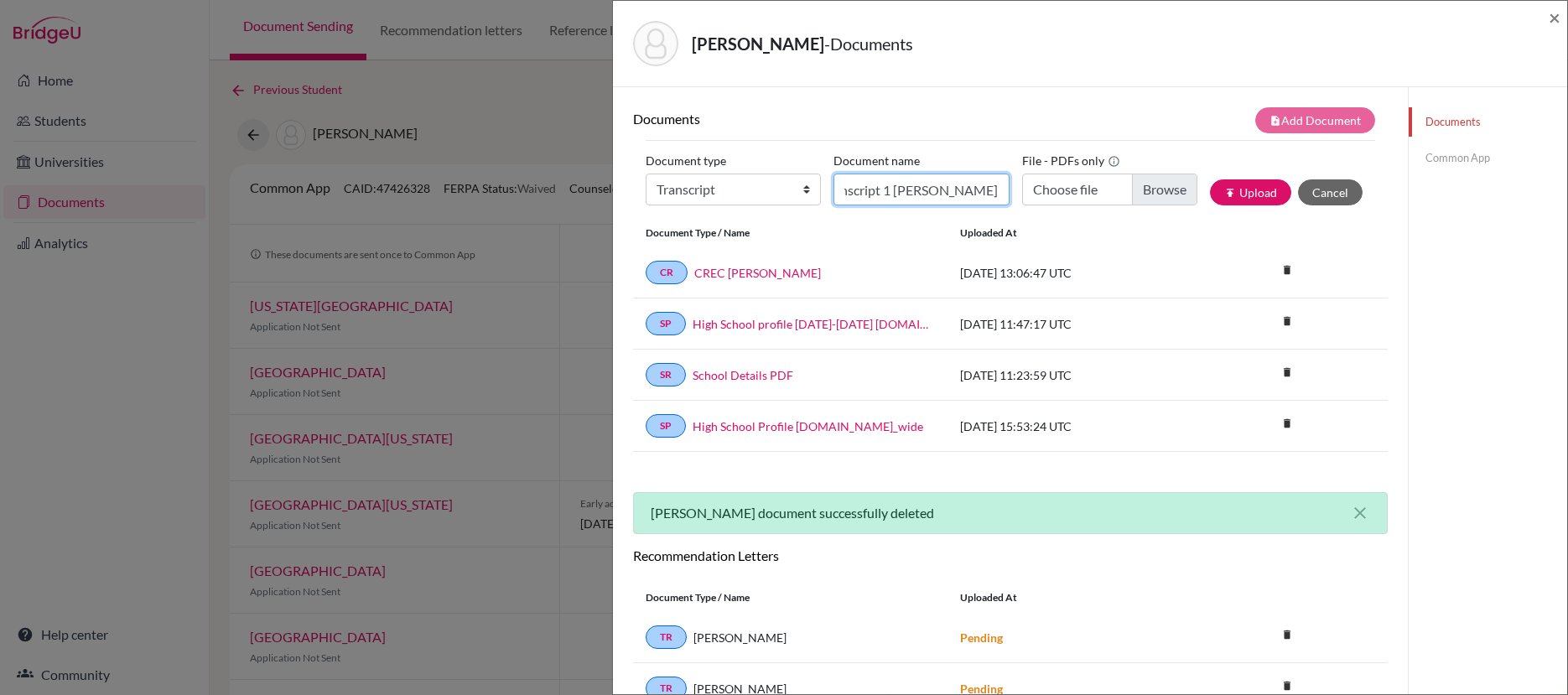
type input "Transfer Transcript 1 Ragoonath Gabriella"
click at [1151, 200] on input "Choose file" at bounding box center [1110, 189] width 175 height 32
type input "C:\fakepath\Transfer Transcript 9-10 Ragoonath Gabriella.pdf"
click at [1247, 197] on button "publish Upload" at bounding box center [1251, 192] width 82 height 26
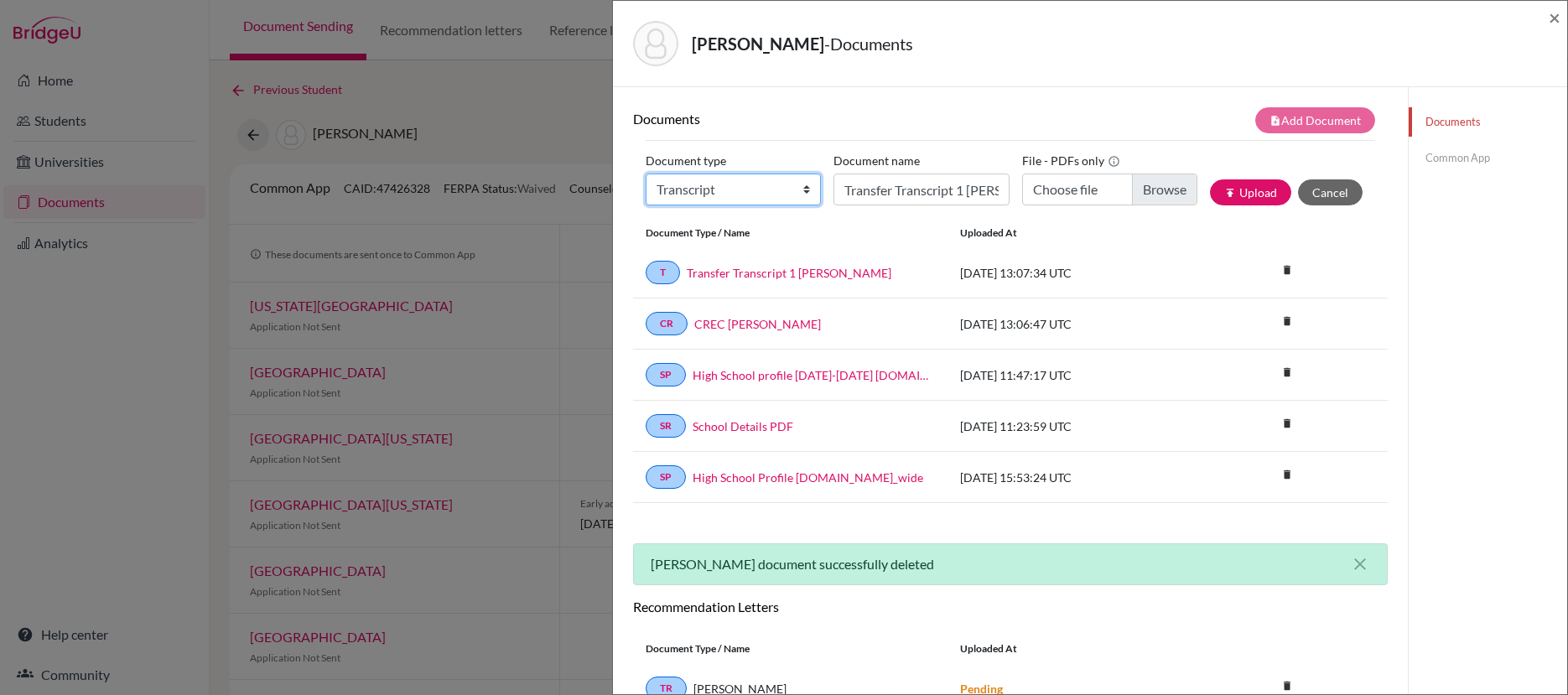
click at [795, 188] on select "Change explanation for Common App reports Counselor recommendation Internationa…" at bounding box center [733, 189] width 175 height 32
select select "2"
click at [646, 174] on select "Change explanation for Common App reports Counselor recommendation Internationa…" at bounding box center [733, 189] width 175 height 32
click at [977, 187] on input "Transfer Transcript 1 Ragoonath Gabriella" at bounding box center [920, 189] width 175 height 32
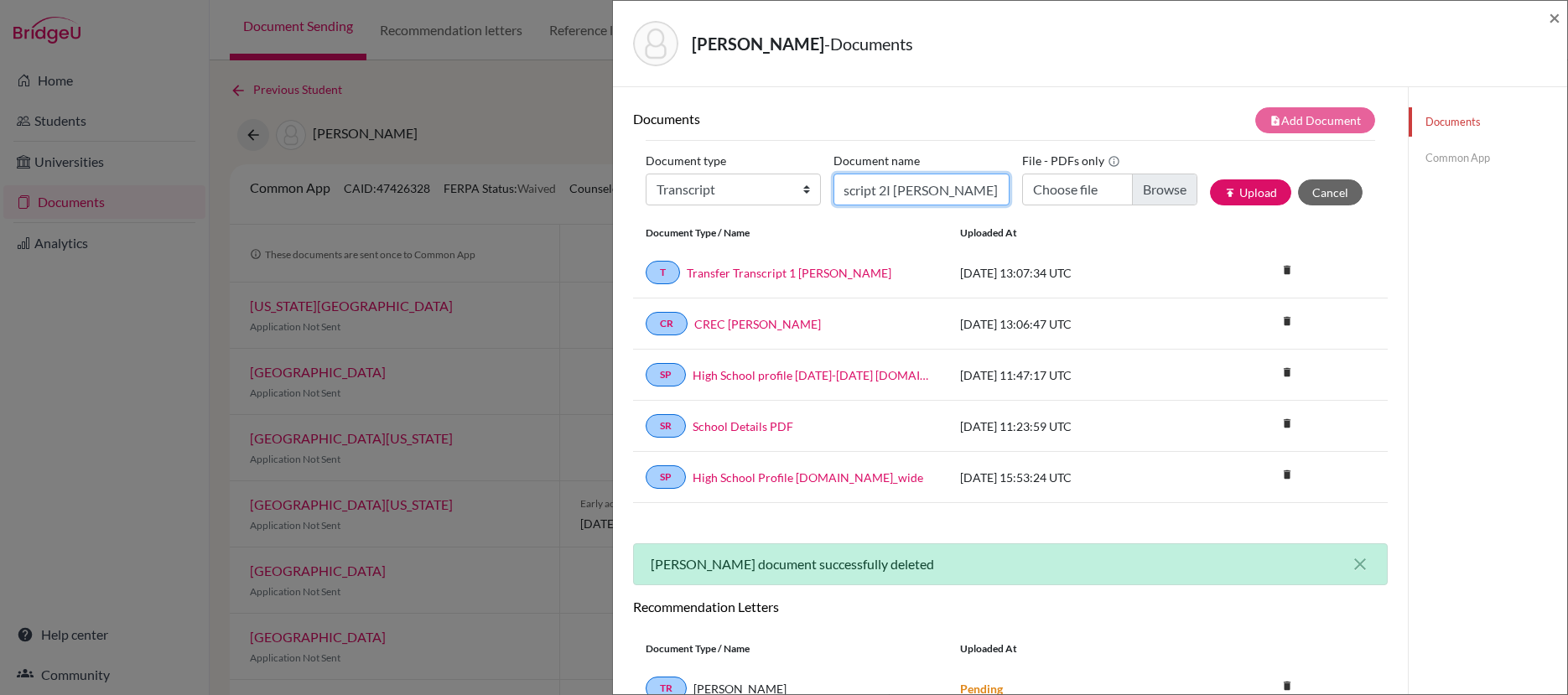
type input "Transfer Transcript 2I Ragoonath Gabriella"
click at [1142, 189] on input "Choose file" at bounding box center [1110, 189] width 175 height 32
type input "C:\fakepath\Transfer Transcript 2 Ragoonath Gabriella.pdf"
click at [1243, 194] on button "publish Upload" at bounding box center [1251, 192] width 82 height 26
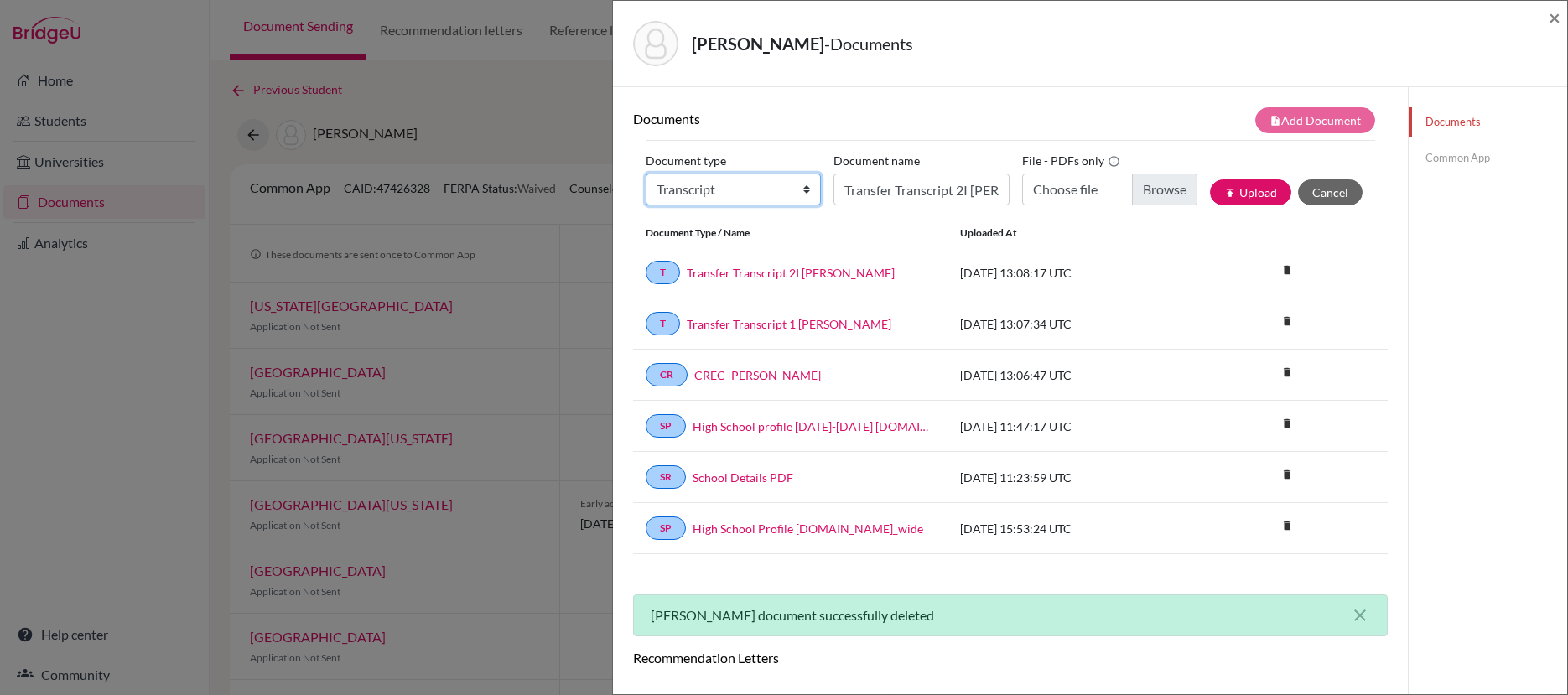
click at [795, 192] on select "Change explanation for Common App reports Counselor recommendation Internationa…" at bounding box center [733, 189] width 175 height 32
select select "2"
click at [646, 174] on select "Change explanation for Common App reports Counselor recommendation Internationa…" at bounding box center [733, 189] width 175 height 32
click at [949, 196] on input "Transfer Transcript 2I Ragoonath Gabriella" at bounding box center [920, 189] width 175 height 32
type input "T"
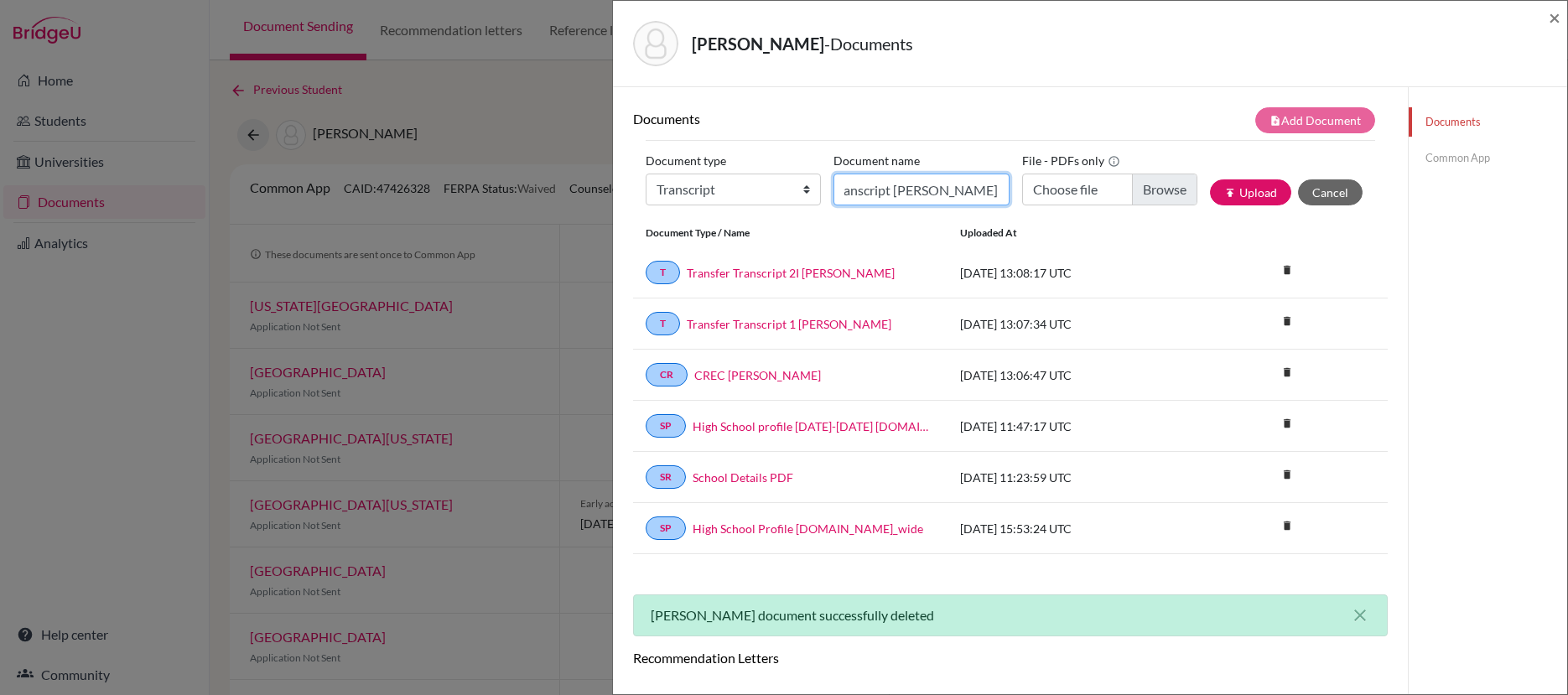
scroll to position [0, 59]
type input "G12 Transcript Ragoonath Gabriella"
click at [1144, 192] on input "Choose file" at bounding box center [1110, 189] width 175 height 32
type input "C:\fakepath\Transcript Ragoonath Gabriella G12I.pdf"
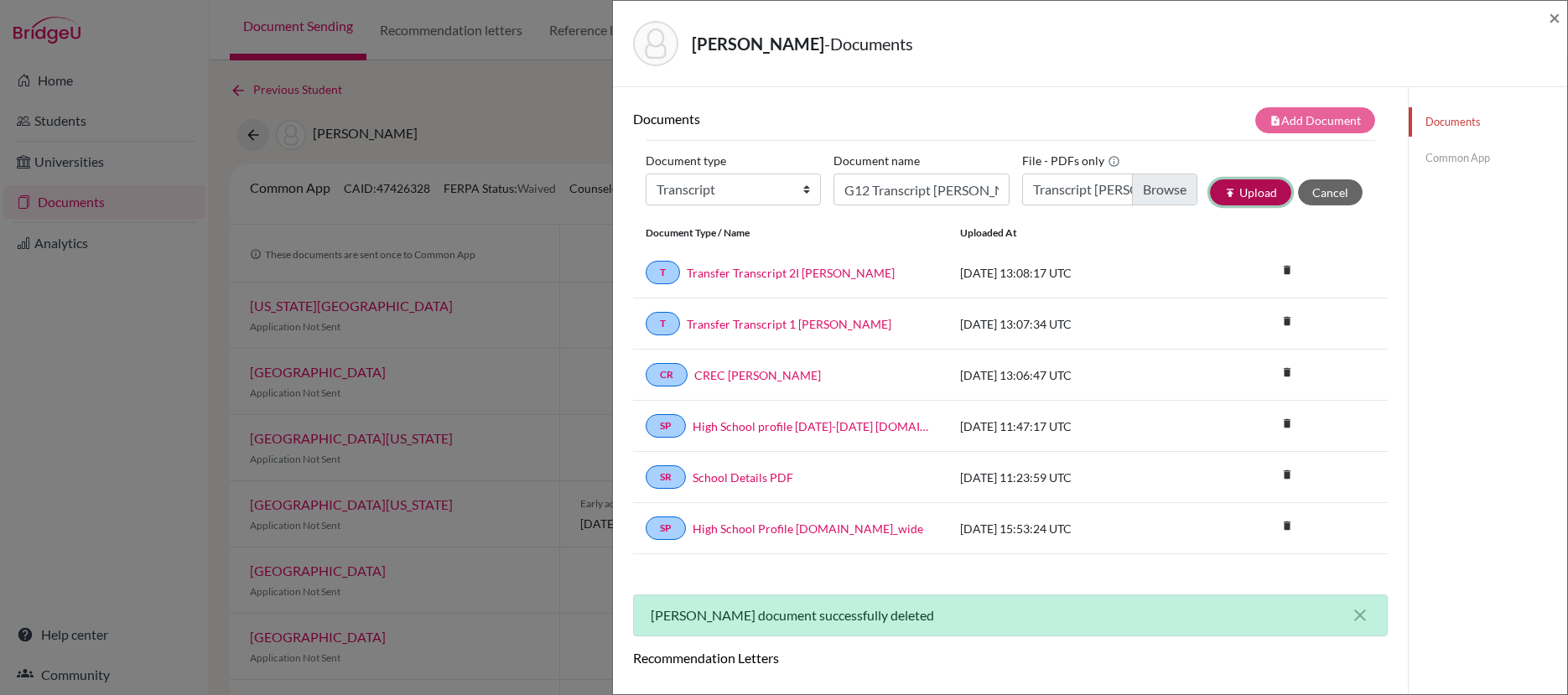
click at [1248, 198] on button "publish Upload" at bounding box center [1251, 192] width 82 height 26
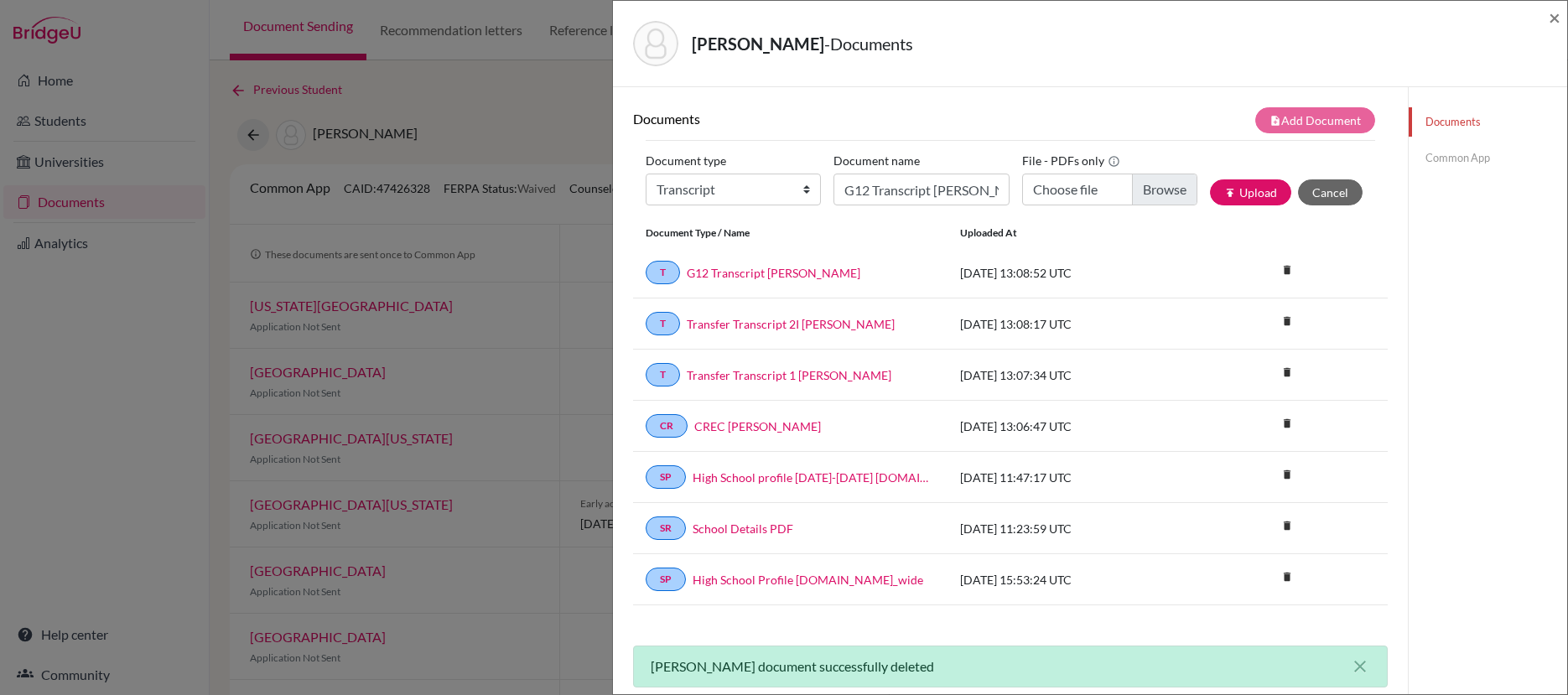
click at [1460, 162] on link "Common App" at bounding box center [1487, 158] width 158 height 29
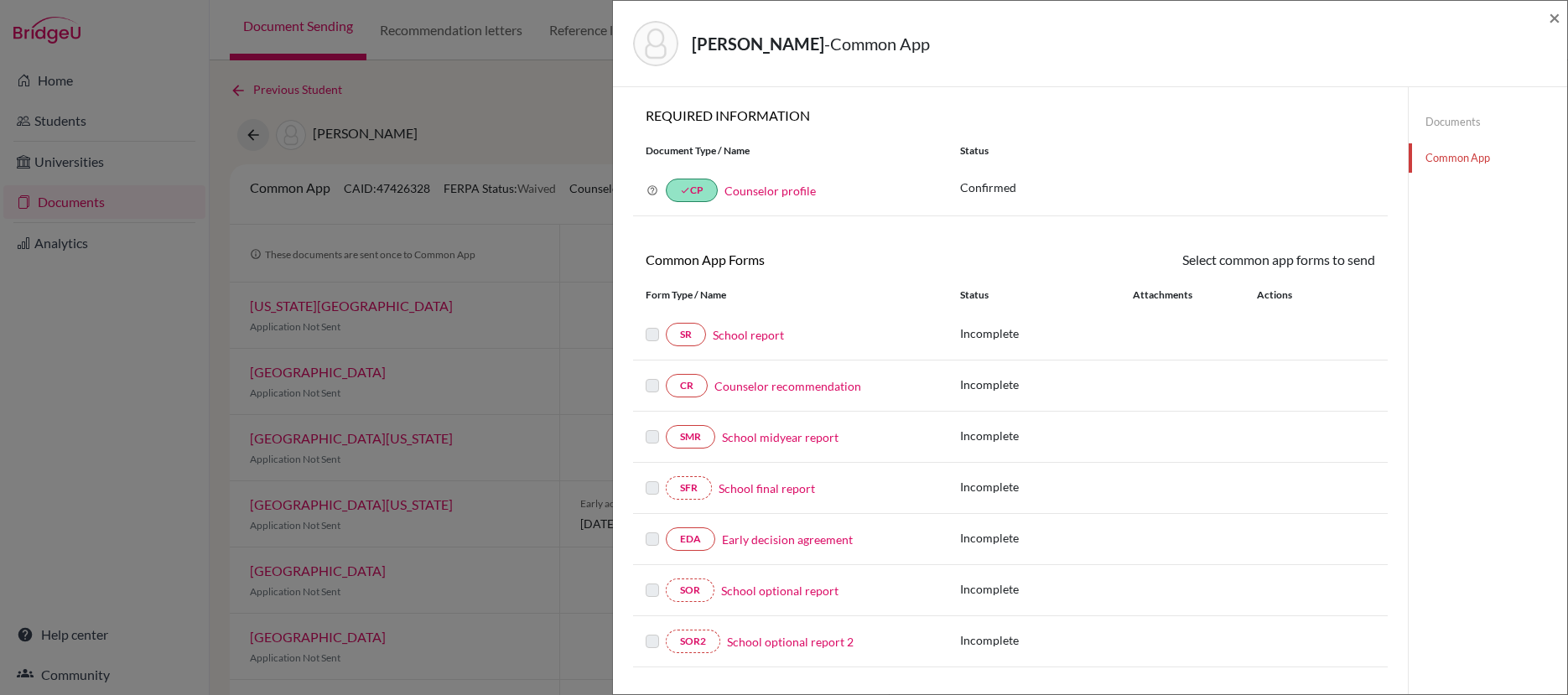
click at [983, 385] on p "Incomplete" at bounding box center [1047, 384] width 173 height 17
click at [792, 384] on link "Counselor recommendation" at bounding box center [787, 386] width 147 height 17
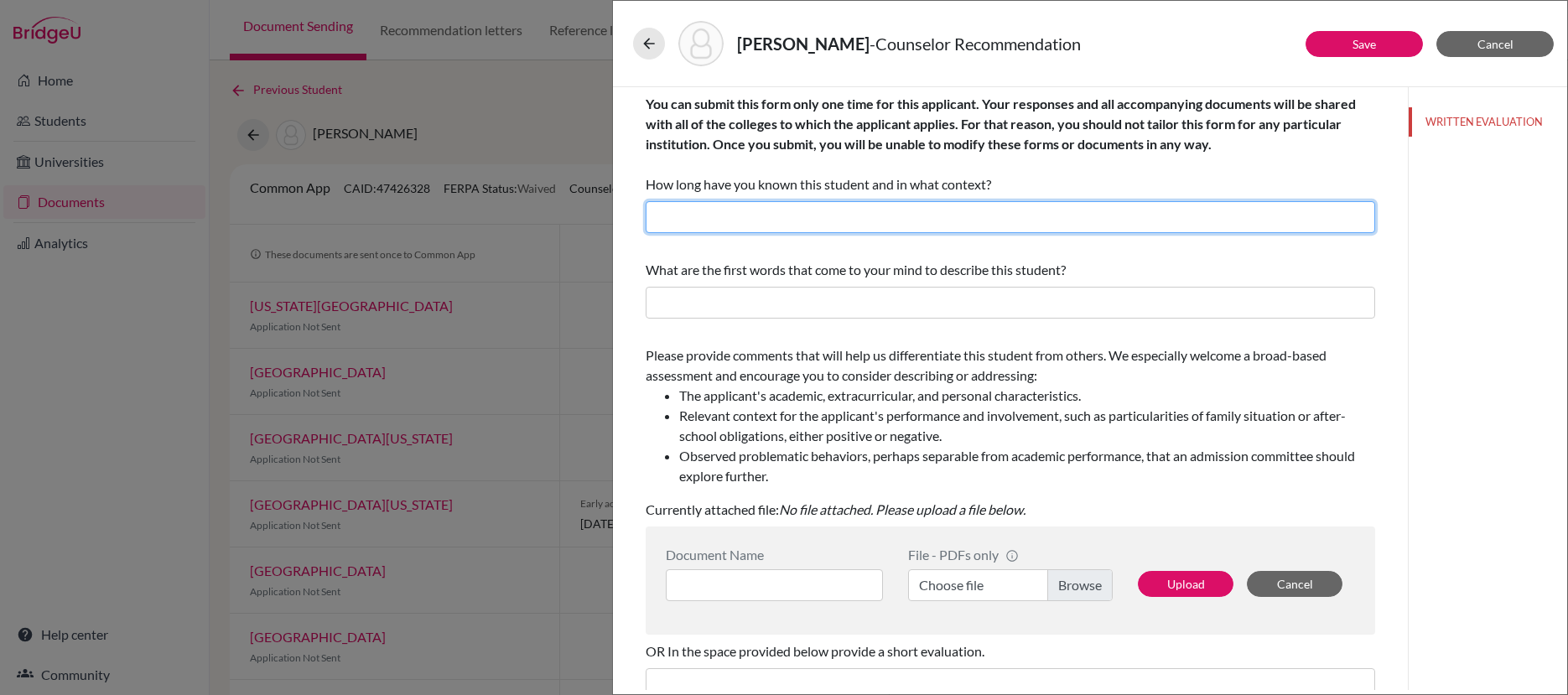
click at [838, 225] on input "text" at bounding box center [1010, 216] width 729 height 32
type input "Just a couple of months."
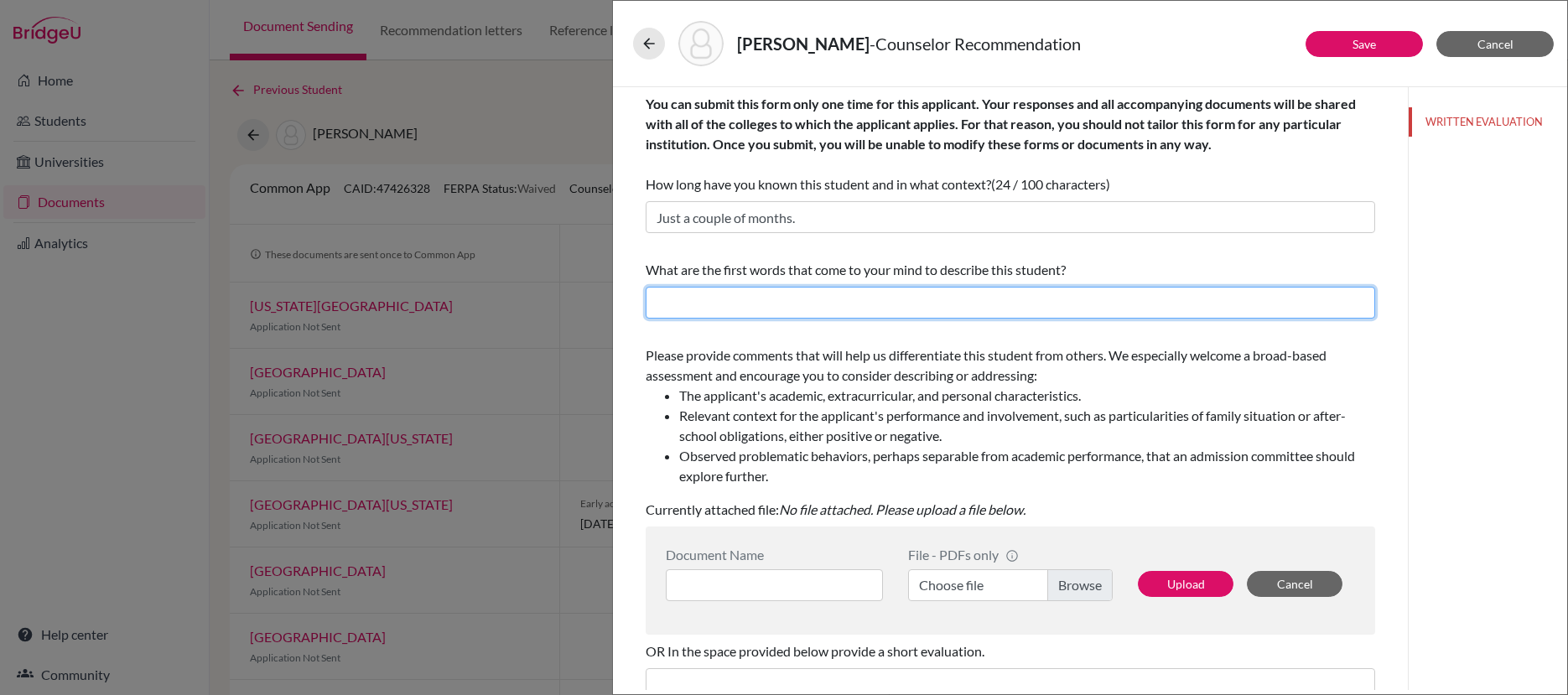
click at [840, 300] on input "text" at bounding box center [1010, 302] width 729 height 32
type input "R"
click at [809, 308] on input "Adaptable, resilient and ionspiring" at bounding box center [1010, 302] width 729 height 32
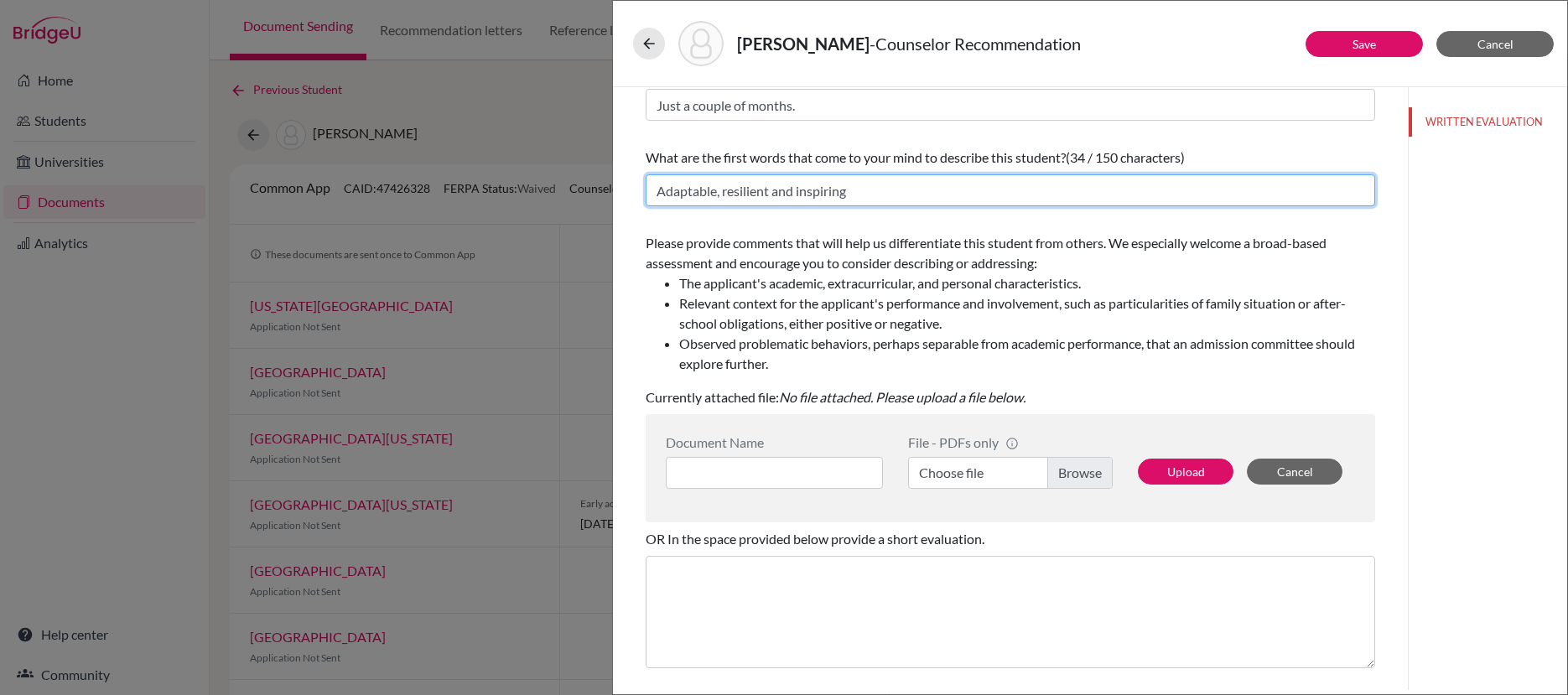
scroll to position [128, 0]
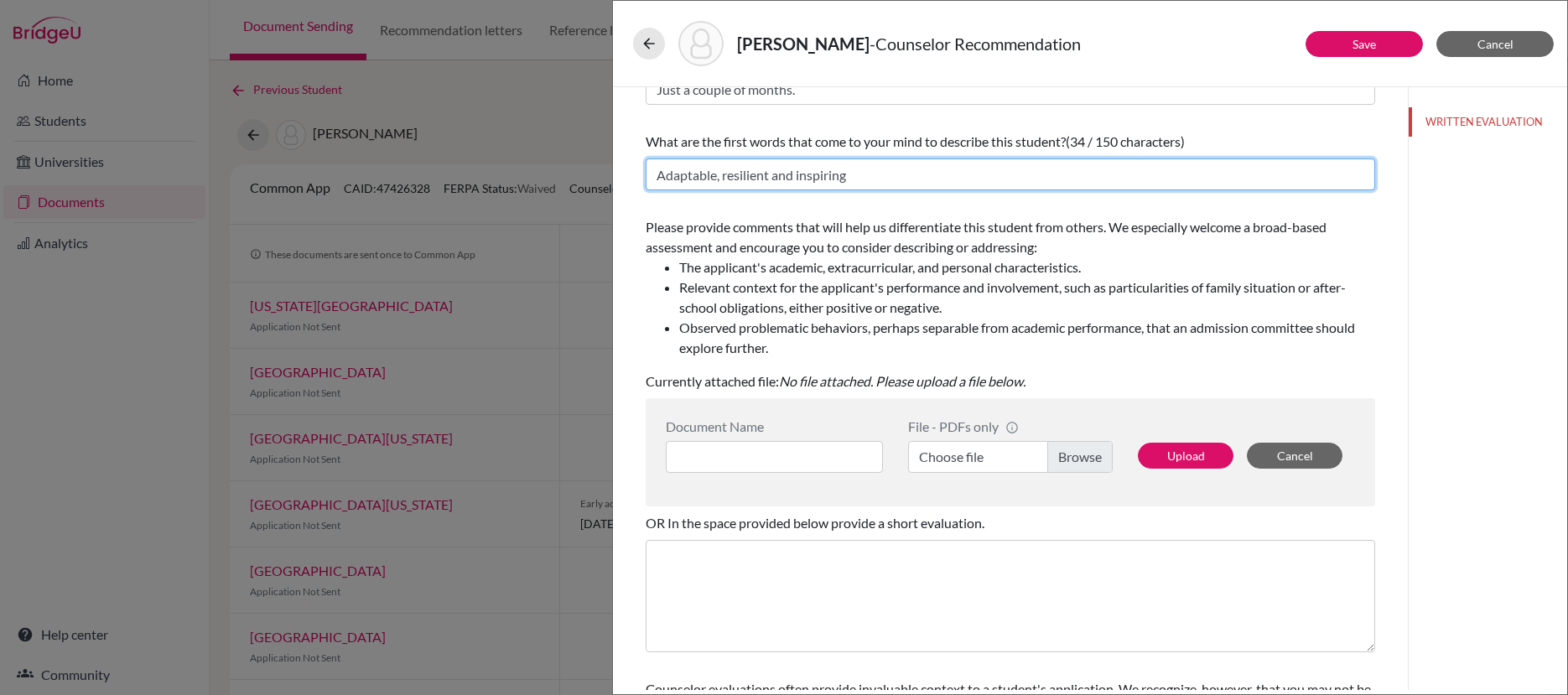
type input "Adaptable, resilient and inspiring"
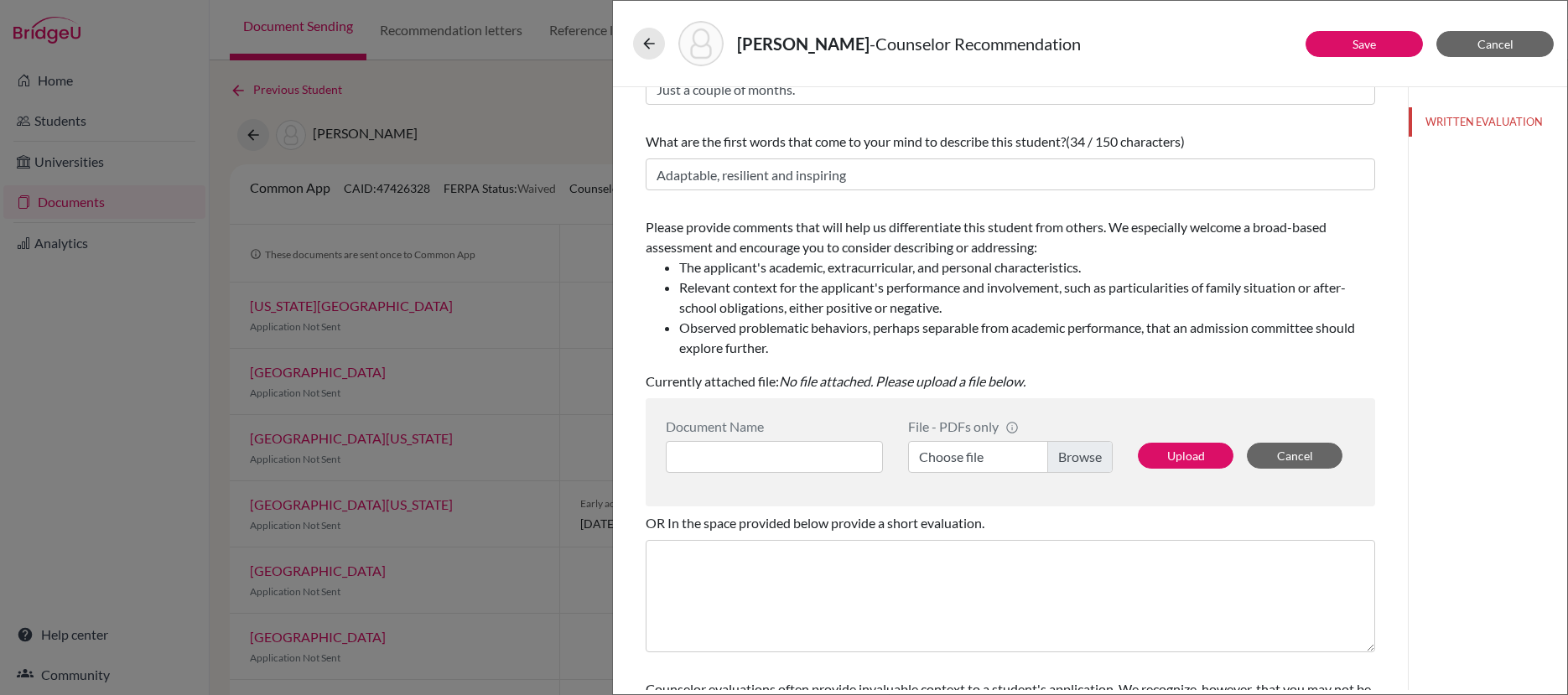
click at [1051, 396] on div "Please provide comments that will help us differentiate this student from other…" at bounding box center [1010, 304] width 729 height 187
click at [837, 448] on input at bounding box center [775, 456] width 217 height 32
type input "CREC Ragoonath Gabriella"
click at [1047, 462] on label "Choose file" at bounding box center [1010, 456] width 205 height 32
click at [1047, 462] on input "Choose file" at bounding box center [1010, 456] width 205 height 32
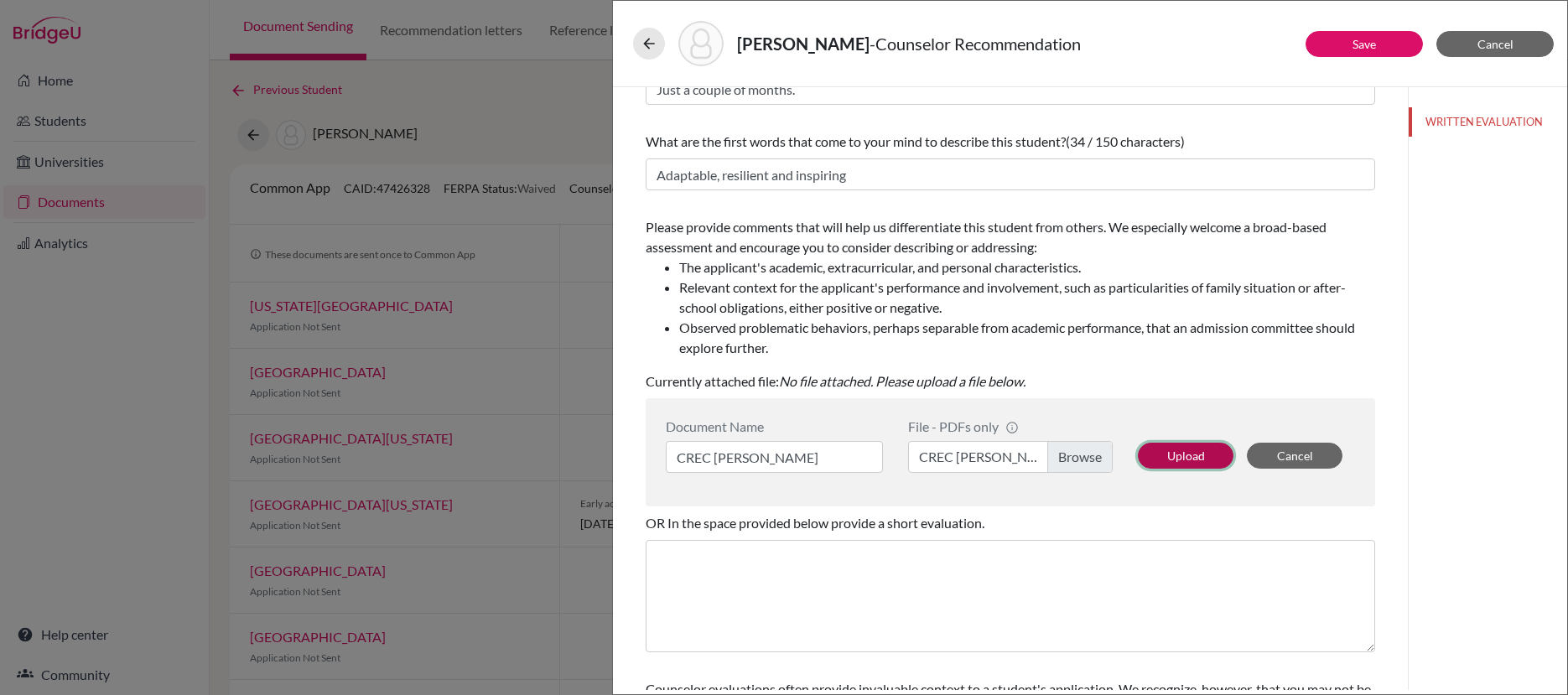
click at [1188, 457] on button "Upload" at bounding box center [1185, 455] width 95 height 26
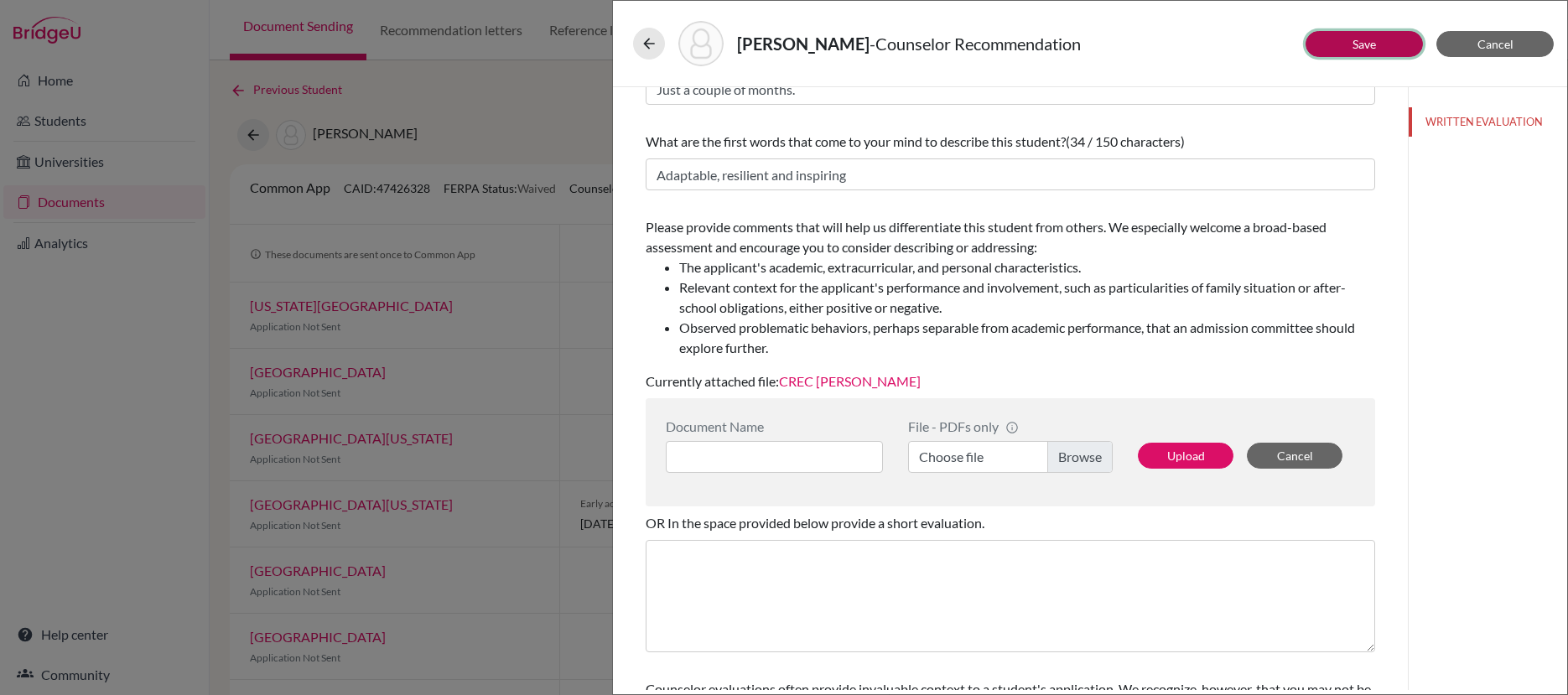
click at [1370, 38] on link "Save" at bounding box center [1364, 44] width 23 height 15
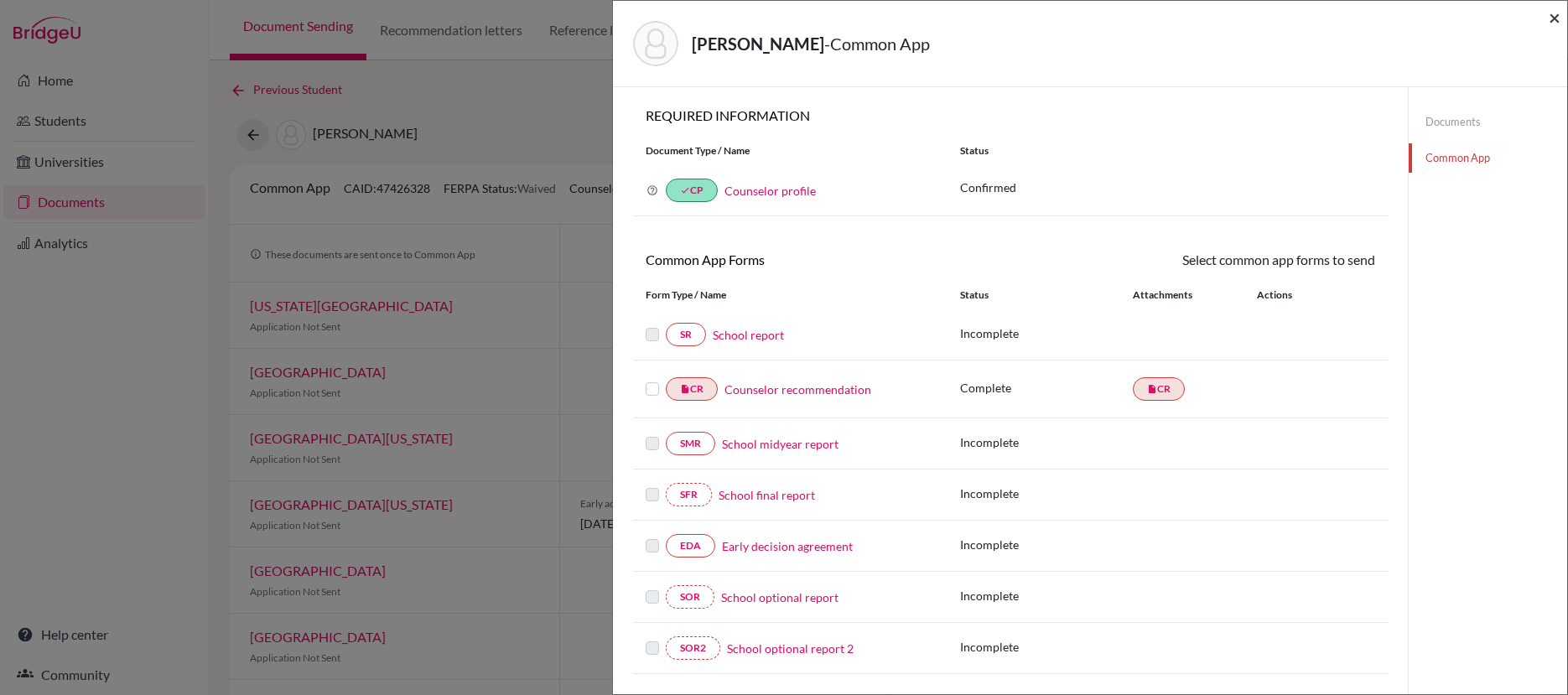
click at [1556, 16] on span "×" at bounding box center [1554, 17] width 12 height 24
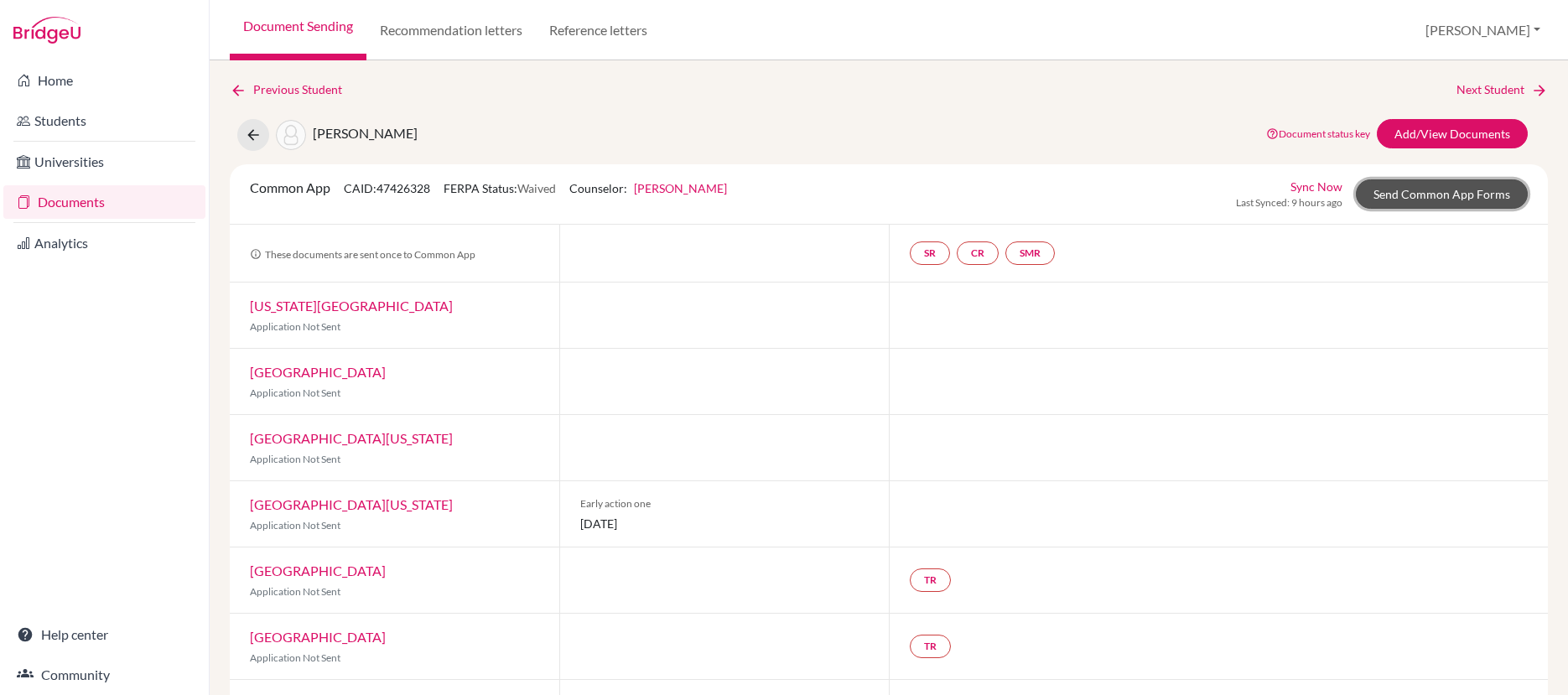
click at [1409, 192] on link "Send Common App Forms" at bounding box center [1441, 194] width 172 height 29
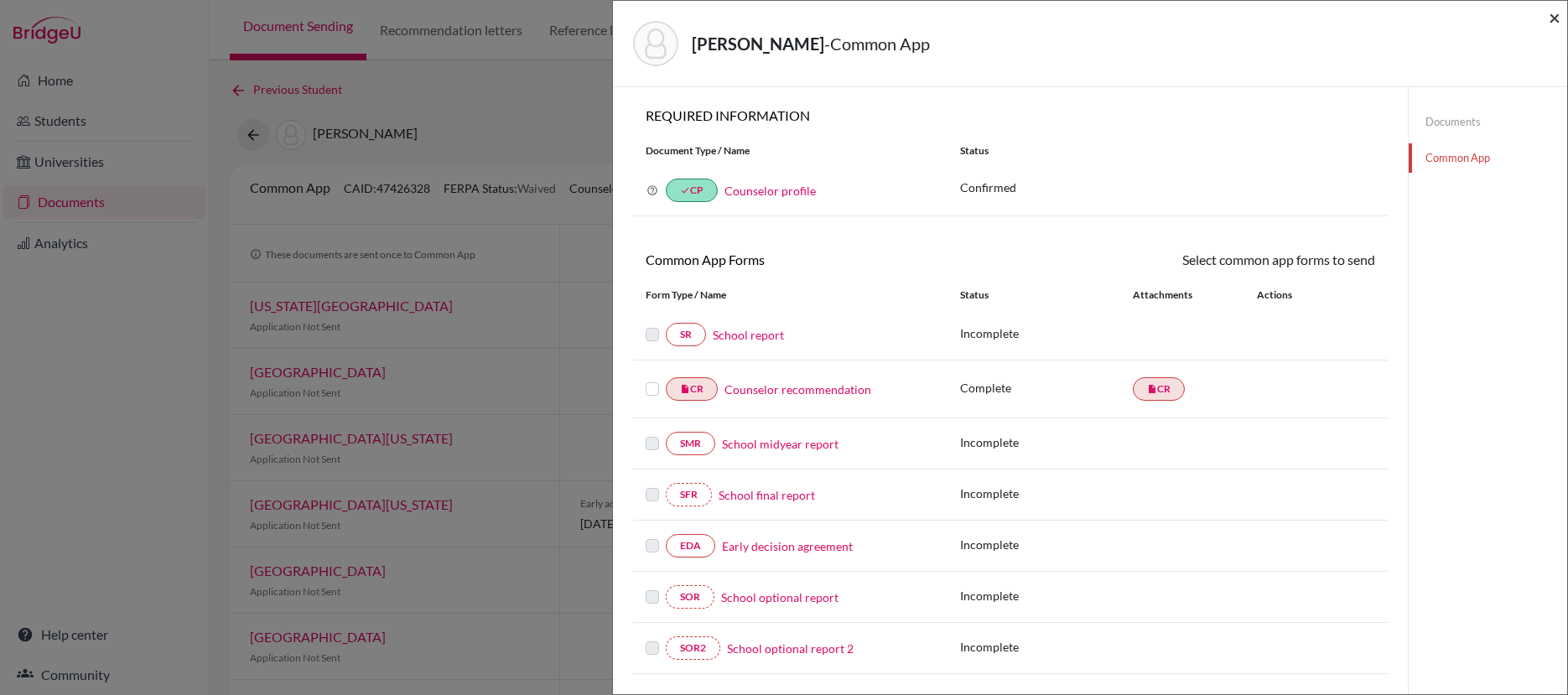
click at [1556, 18] on span "×" at bounding box center [1554, 17] width 12 height 24
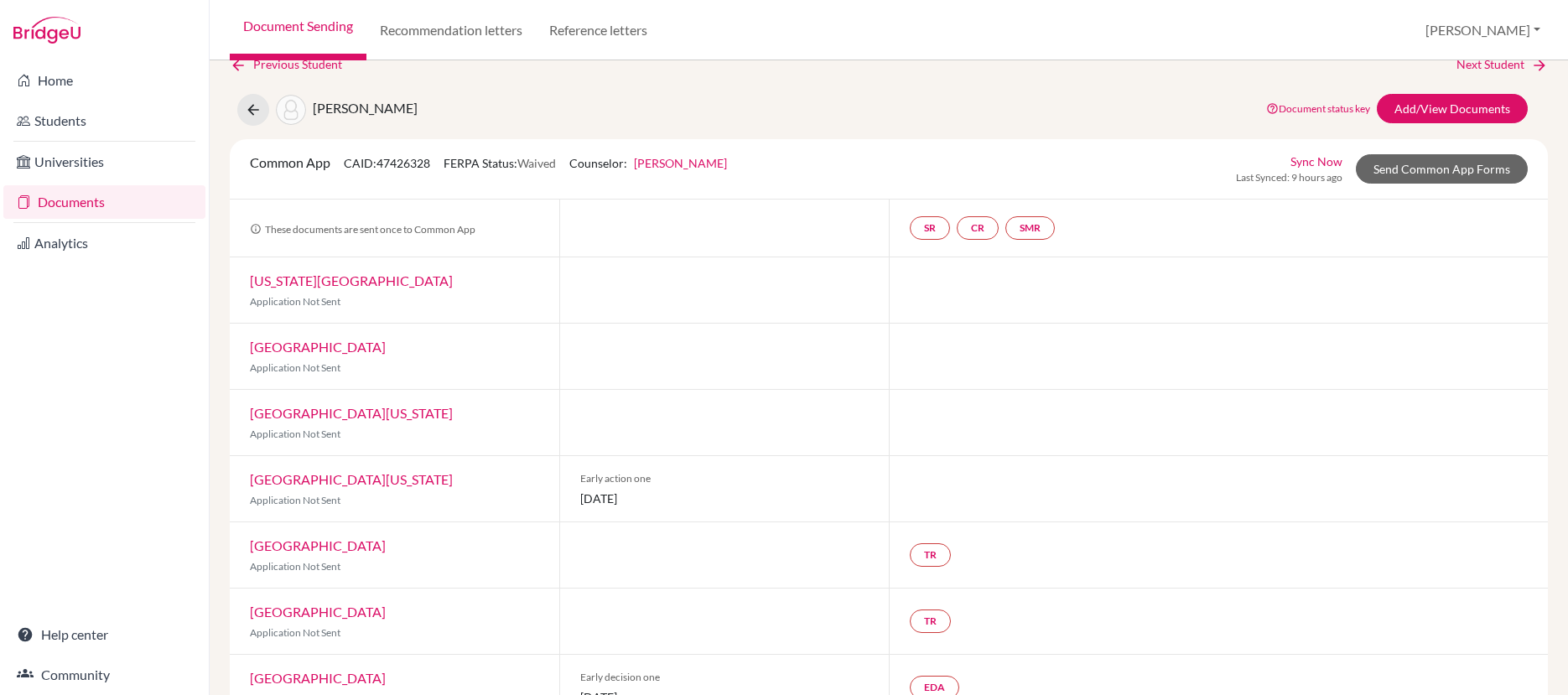
scroll to position [137, 0]
